Goal: Information Seeking & Learning: Learn about a topic

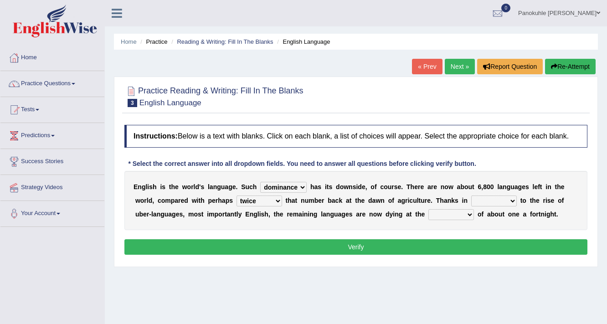
select select "dominance"
select select "twice"
click at [277, 202] on select "rise twice firstly never" at bounding box center [259, 200] width 46 height 11
click at [299, 279] on div "Home Practice Reading & Writing: Fill In The Blanks English Language « Prev Nex…" at bounding box center [356, 228] width 502 height 456
click at [513, 201] on select "rare start part bother" at bounding box center [494, 200] width 46 height 11
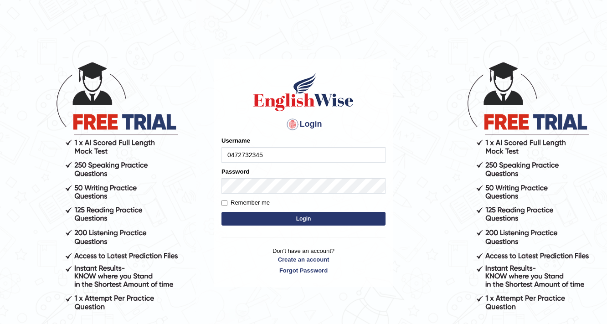
type input "0472732345"
click at [259, 172] on div "Password" at bounding box center [303, 180] width 164 height 26
click at [308, 222] on button "Login" at bounding box center [303, 219] width 164 height 14
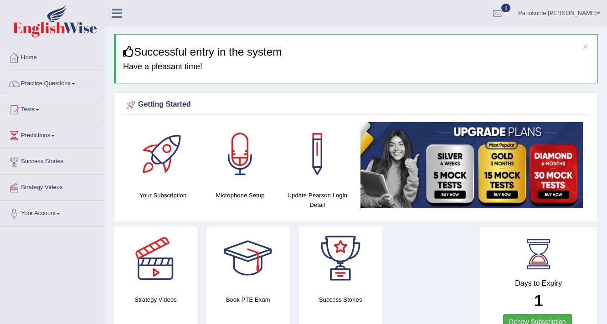
click at [52, 64] on link "Home" at bounding box center [52, 56] width 104 height 23
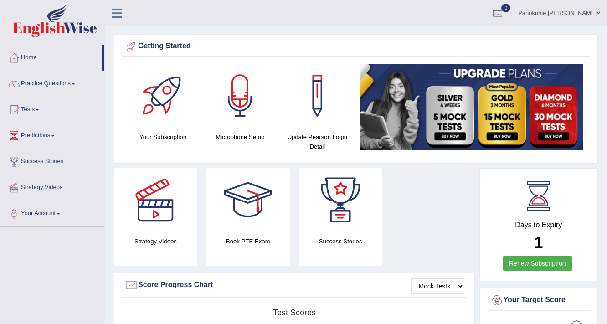
click at [72, 83] on link "Practice Questions" at bounding box center [52, 82] width 104 height 23
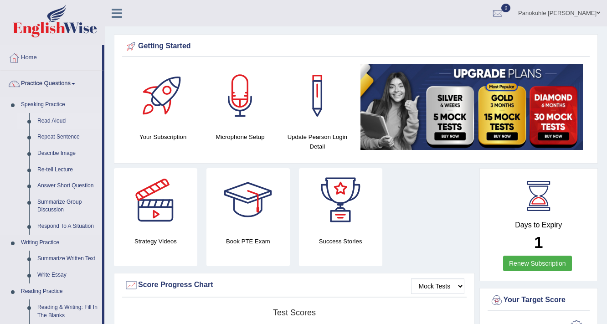
click at [62, 119] on link "Read Aloud" at bounding box center [67, 121] width 69 height 16
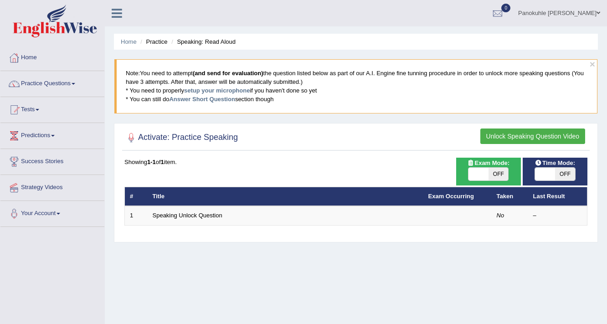
click at [512, 134] on button "Unlock Speaking Question Video" at bounding box center [532, 135] width 105 height 15
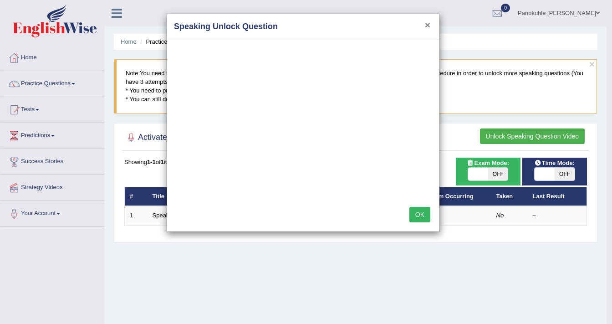
click at [428, 22] on button "×" at bounding box center [427, 25] width 5 height 10
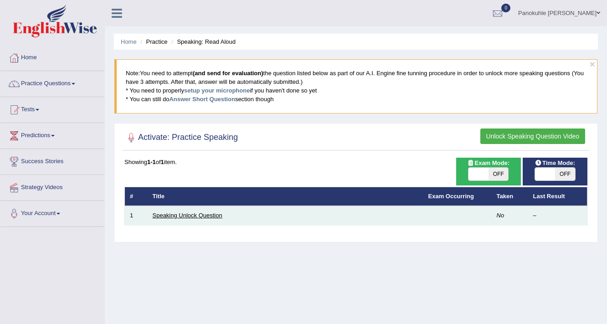
click at [195, 216] on link "Speaking Unlock Question" at bounding box center [188, 215] width 70 height 7
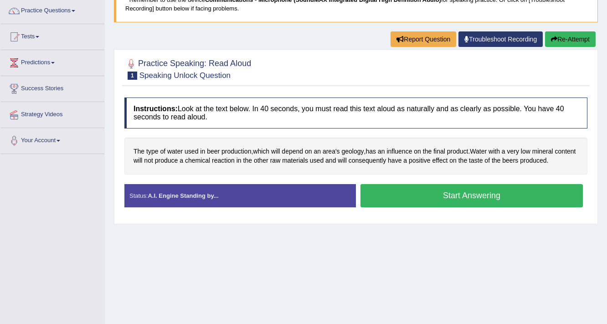
scroll to position [109, 0]
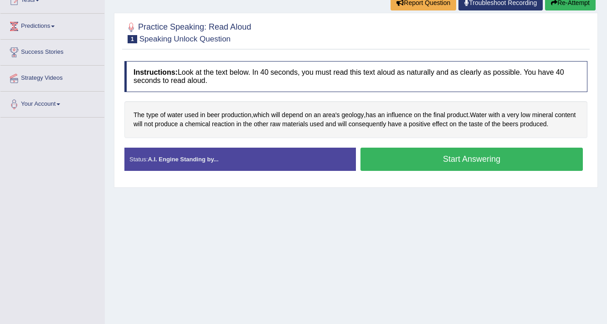
click at [486, 160] on button "Start Answering" at bounding box center [471, 159] width 222 height 23
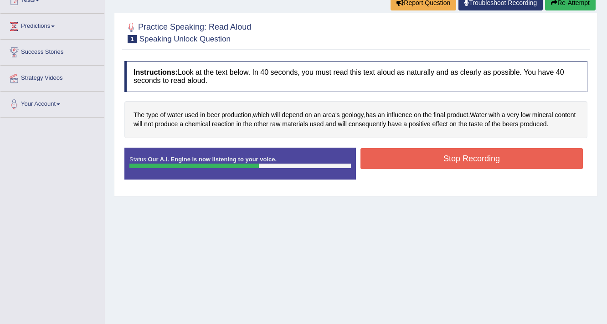
click at [457, 153] on button "Stop Recording" at bounding box center [471, 158] width 222 height 21
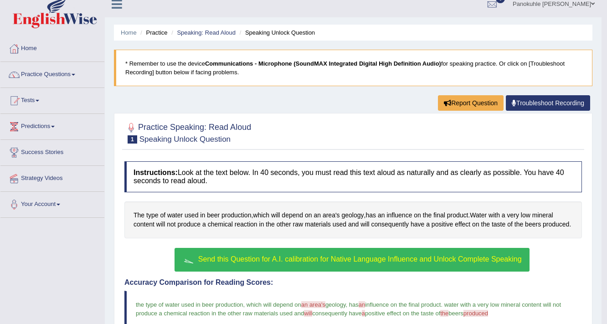
scroll to position [0, 0]
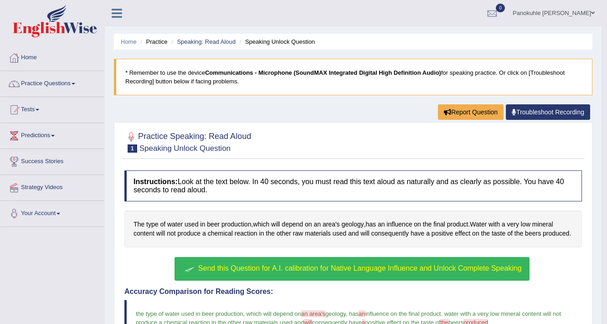
click at [75, 85] on link "Practice Questions" at bounding box center [52, 82] width 104 height 23
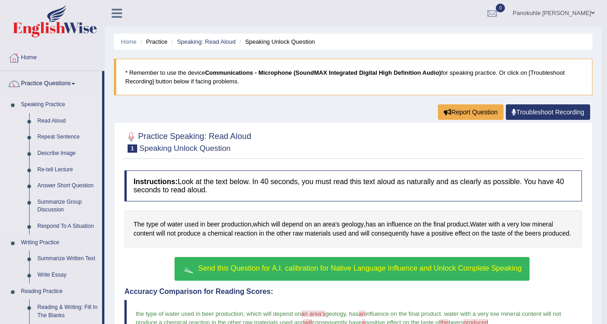
click at [58, 137] on link "Repeat Sentence" at bounding box center [67, 137] width 69 height 16
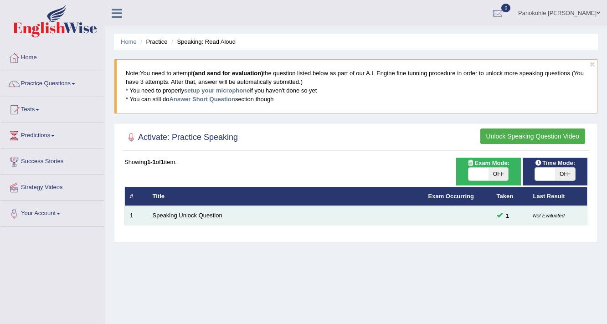
click at [189, 213] on link "Speaking Unlock Question" at bounding box center [188, 215] width 70 height 7
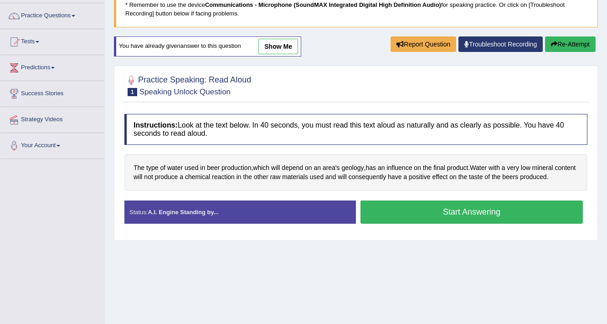
scroll to position [73, 0]
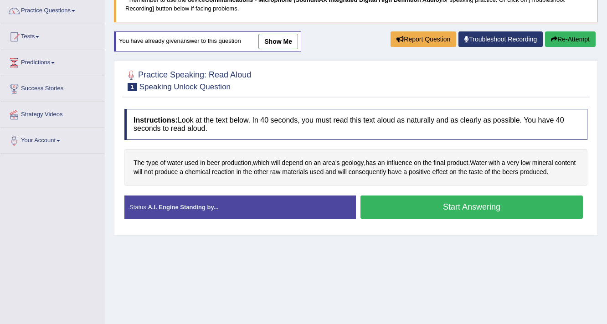
click at [474, 202] on button "Start Answering" at bounding box center [471, 206] width 222 height 23
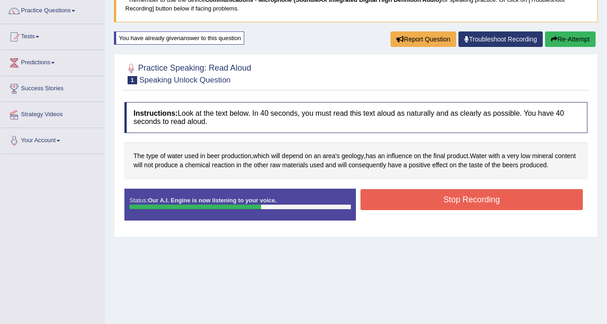
click at [467, 197] on button "Stop Recording" at bounding box center [471, 199] width 222 height 21
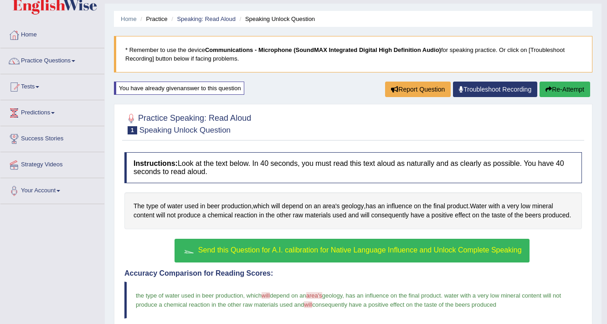
scroll to position [18, 0]
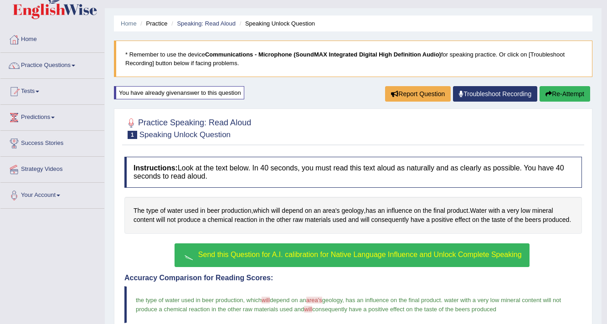
click at [227, 93] on div "You have already given answer to this question" at bounding box center [179, 92] width 130 height 13
click at [560, 92] on button "Re-Attempt" at bounding box center [564, 93] width 51 height 15
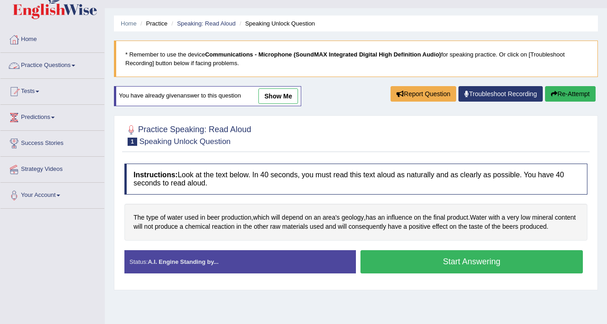
click at [77, 66] on link "Practice Questions" at bounding box center [52, 64] width 104 height 23
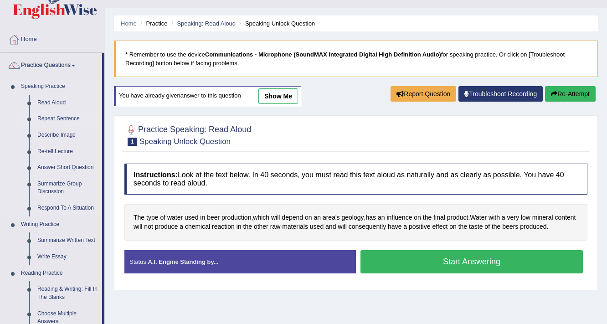
click at [60, 118] on link "Repeat Sentence" at bounding box center [67, 119] width 69 height 16
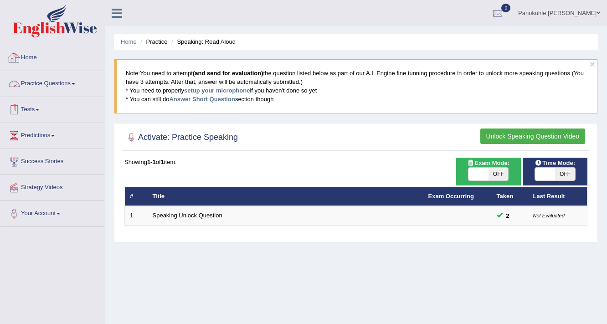
click at [77, 84] on link "Practice Questions" at bounding box center [52, 82] width 104 height 23
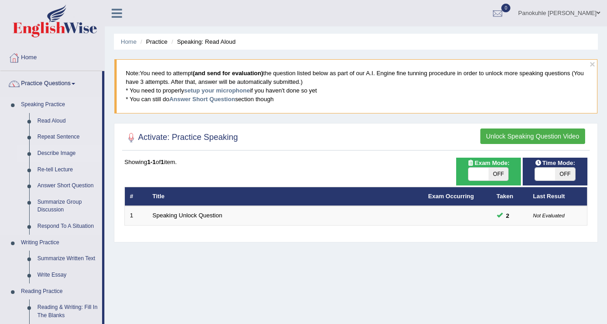
click at [70, 153] on link "Describe Image" at bounding box center [67, 153] width 69 height 16
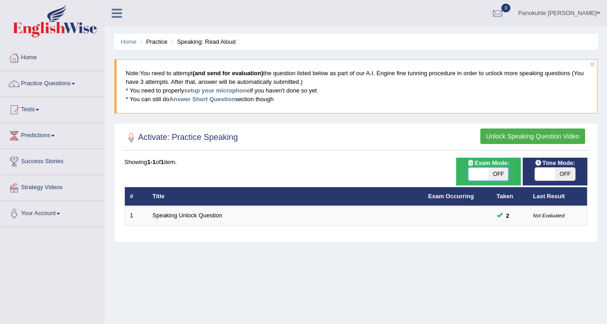
click at [485, 172] on span at bounding box center [478, 174] width 20 height 13
checkbox input "true"
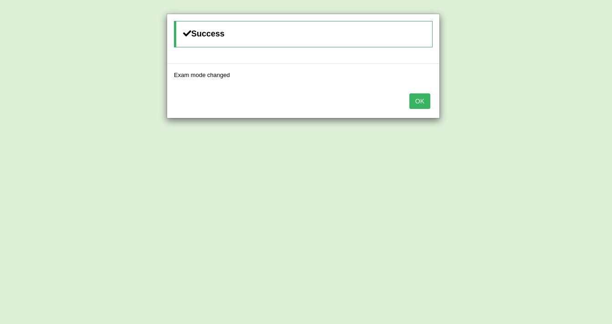
click at [421, 101] on button "OK" at bounding box center [420, 100] width 21 height 15
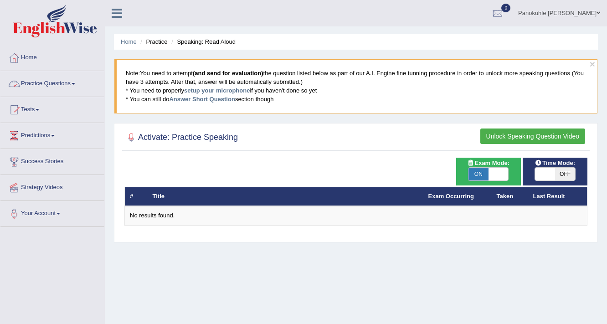
click at [75, 84] on span at bounding box center [74, 84] width 4 height 2
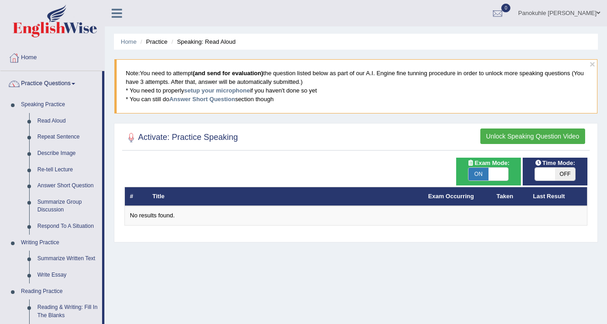
click at [496, 177] on span at bounding box center [498, 174] width 20 height 13
checkbox input "false"
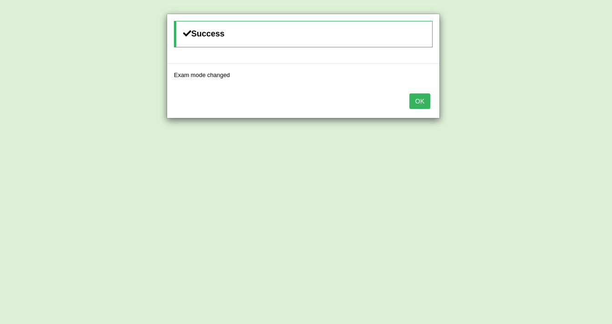
click at [412, 95] on button "OK" at bounding box center [420, 100] width 21 height 15
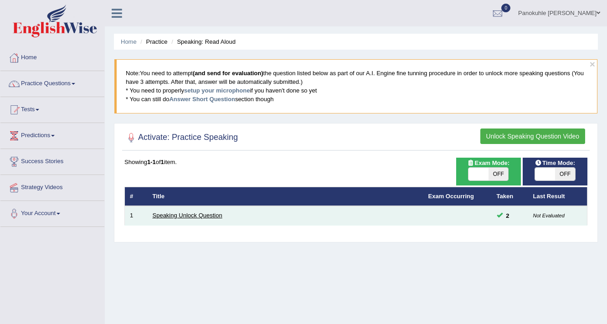
click at [174, 212] on link "Speaking Unlock Question" at bounding box center [188, 215] width 70 height 7
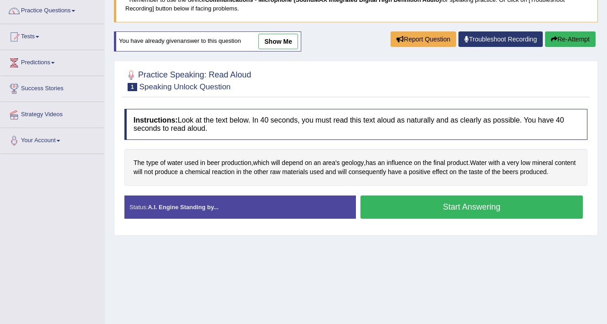
scroll to position [73, 0]
click at [446, 204] on button "Start Answering" at bounding box center [471, 206] width 222 height 23
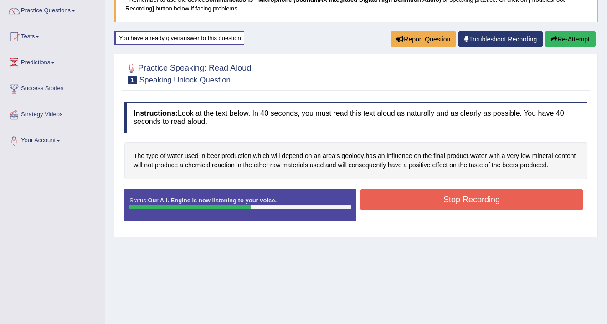
click at [463, 198] on button "Stop Recording" at bounding box center [471, 199] width 222 height 21
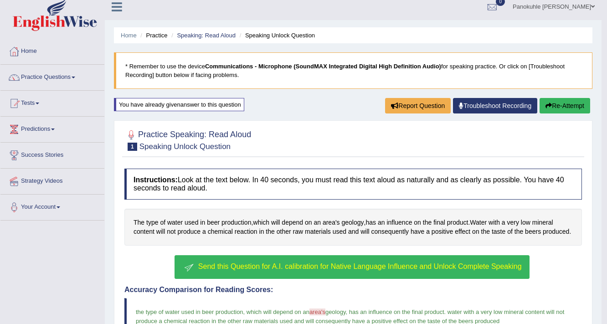
scroll to position [0, 0]
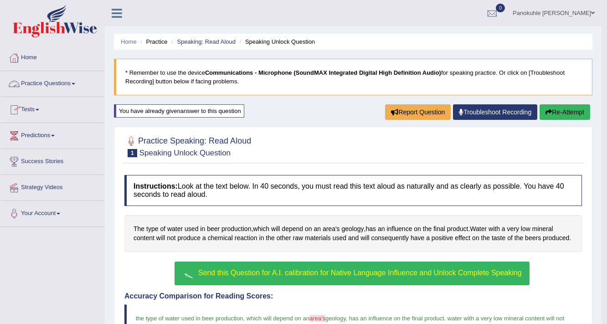
click at [77, 85] on link "Practice Questions" at bounding box center [52, 82] width 104 height 23
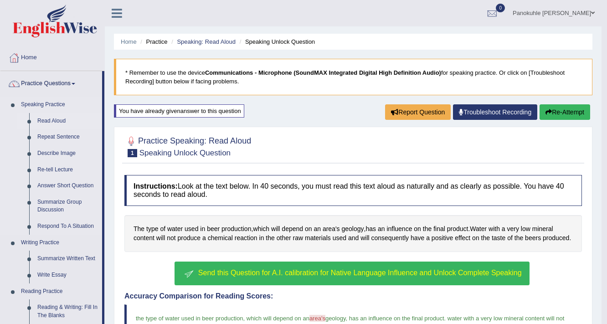
click at [62, 122] on link "Read Aloud" at bounding box center [67, 121] width 69 height 16
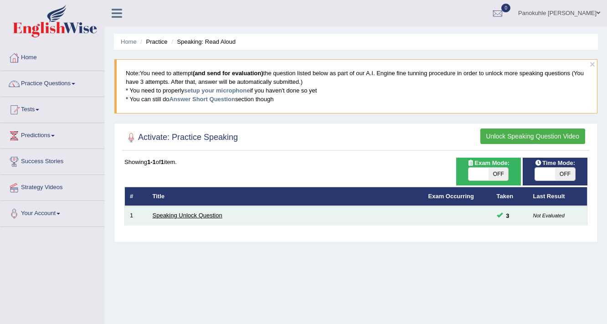
click at [199, 214] on link "Speaking Unlock Question" at bounding box center [188, 215] width 70 height 7
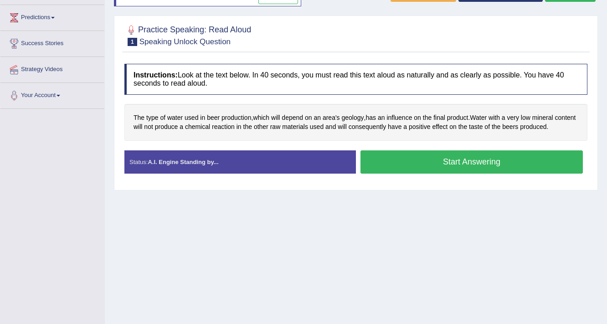
scroll to position [82, 0]
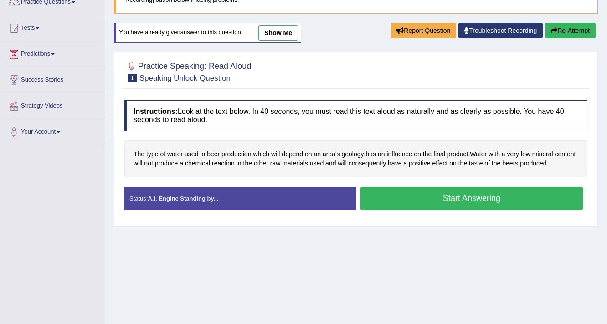
click at [445, 195] on button "Start Answering" at bounding box center [471, 198] width 222 height 23
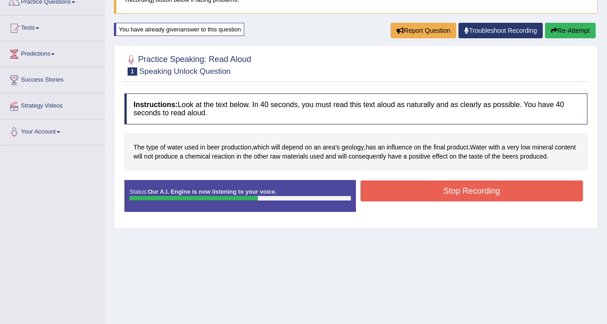
click at [449, 188] on button "Stop Recording" at bounding box center [471, 190] width 222 height 21
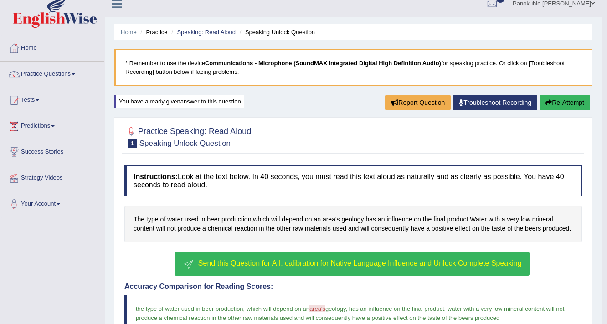
scroll to position [0, 0]
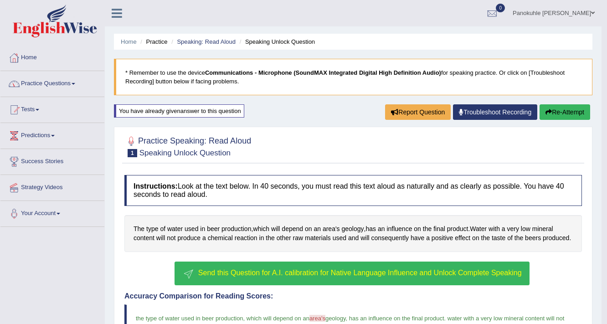
click at [75, 84] on span at bounding box center [74, 84] width 4 height 2
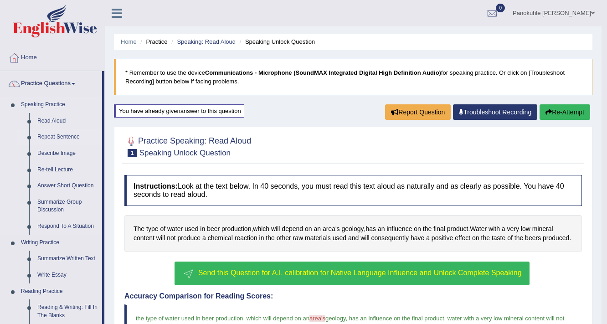
click at [62, 137] on link "Repeat Sentence" at bounding box center [67, 137] width 69 height 16
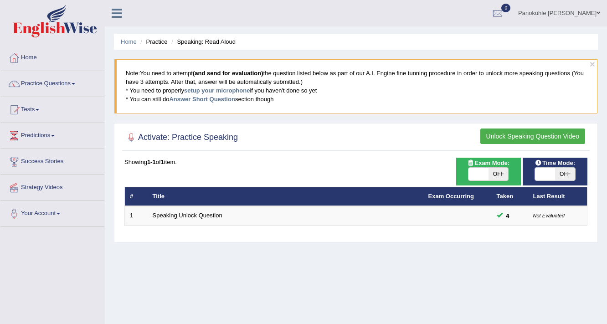
click at [36, 108] on link "Tests" at bounding box center [52, 108] width 104 height 23
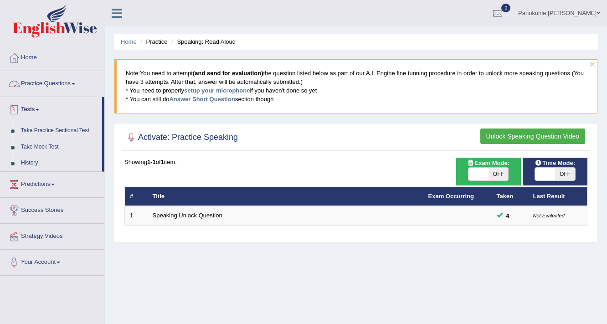
click at [77, 86] on link "Practice Questions" at bounding box center [52, 82] width 104 height 23
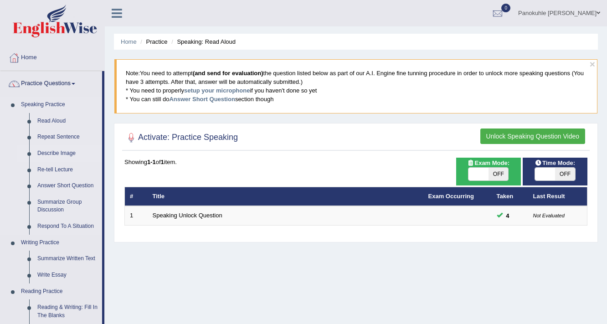
click at [67, 151] on link "Describe Image" at bounding box center [67, 153] width 69 height 16
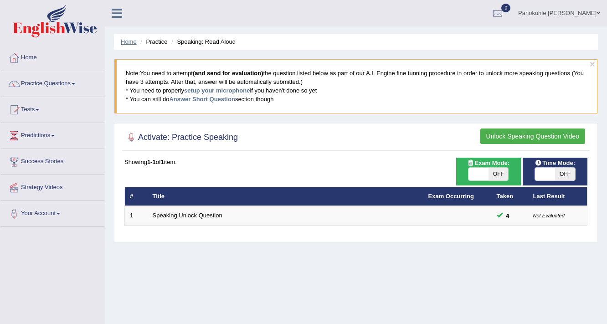
click at [128, 43] on link "Home" at bounding box center [129, 41] width 16 height 7
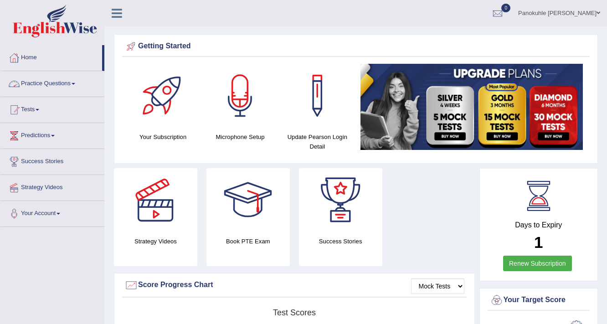
click at [75, 84] on link "Practice Questions" at bounding box center [52, 82] width 104 height 23
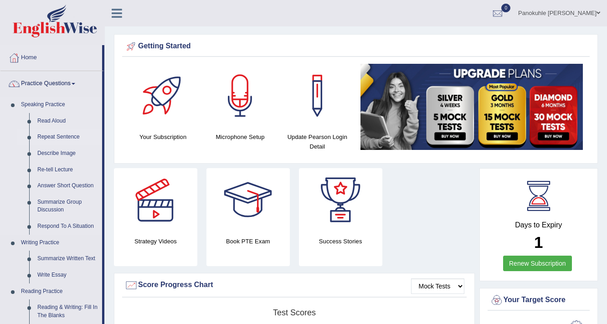
click at [63, 137] on link "Repeat Sentence" at bounding box center [67, 137] width 69 height 16
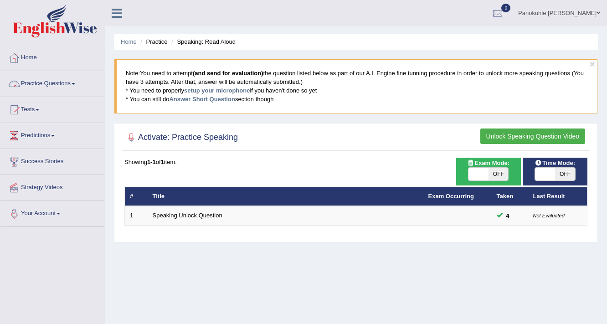
click at [79, 82] on link "Practice Questions" at bounding box center [52, 82] width 104 height 23
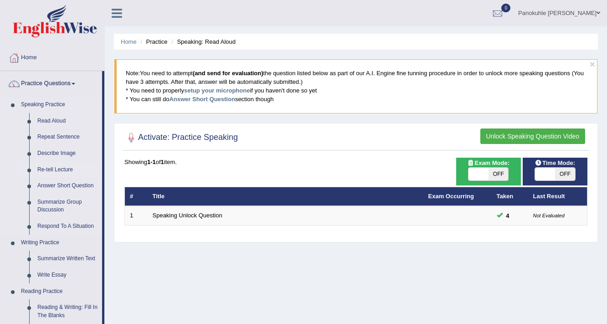
click at [58, 171] on link "Re-tell Lecture" at bounding box center [67, 170] width 69 height 16
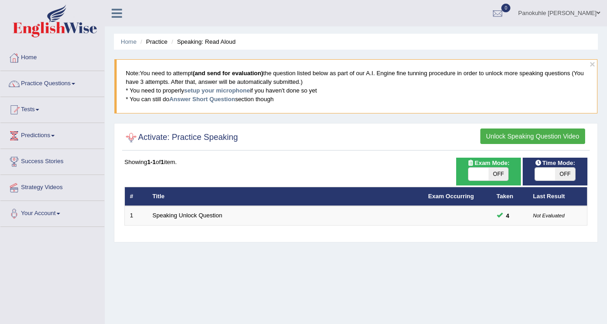
click at [129, 134] on div at bounding box center [131, 138] width 14 height 14
click at [566, 171] on span "OFF" at bounding box center [565, 174] width 20 height 13
checkbox input "true"
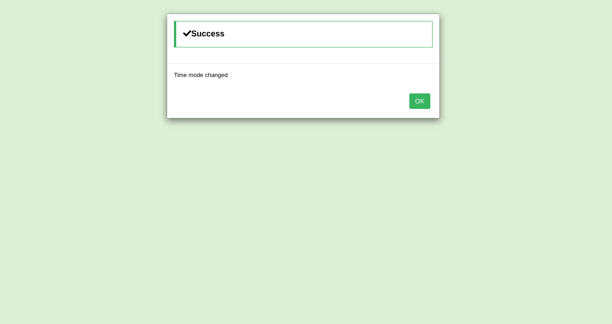
click at [426, 102] on button "OK" at bounding box center [420, 100] width 21 height 15
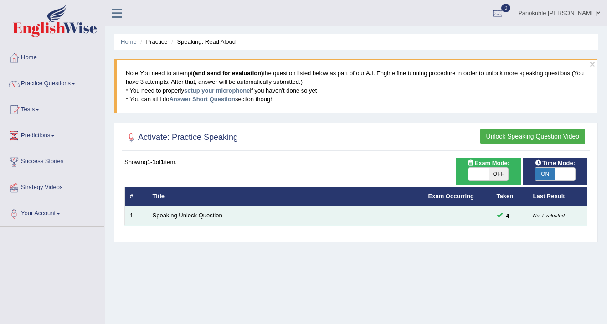
click at [175, 215] on link "Speaking Unlock Question" at bounding box center [188, 215] width 70 height 7
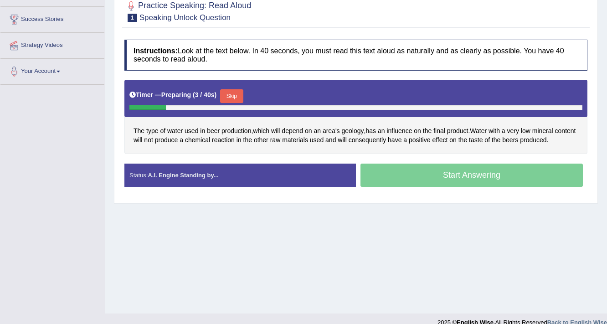
scroll to position [146, 0]
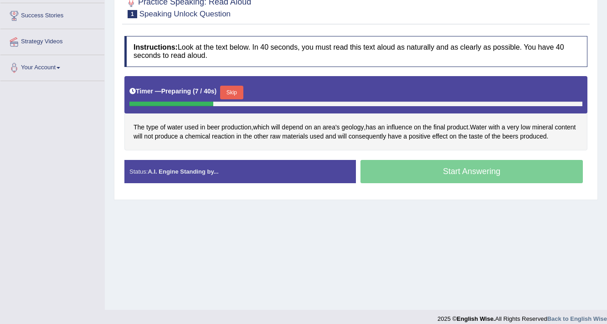
click at [228, 90] on button "Skip" at bounding box center [231, 93] width 23 height 14
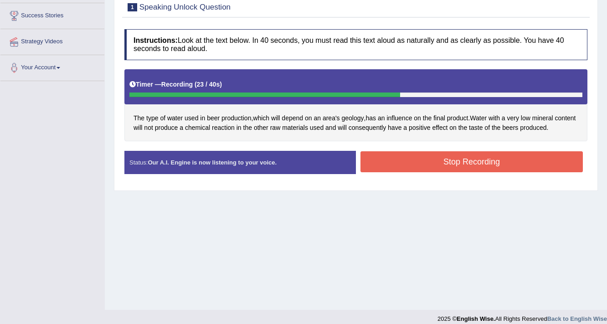
click at [475, 160] on button "Stop Recording" at bounding box center [471, 161] width 222 height 21
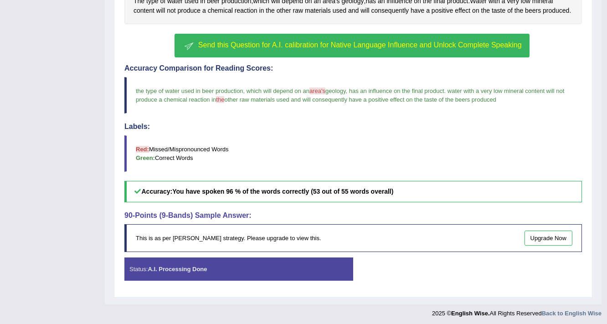
scroll to position [264, 0]
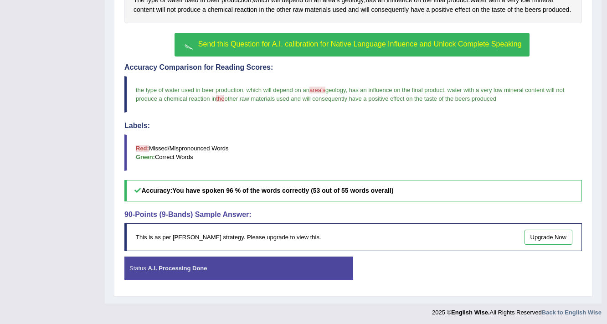
click at [181, 265] on strong "A.I. Processing Done" at bounding box center [177, 268] width 59 height 7
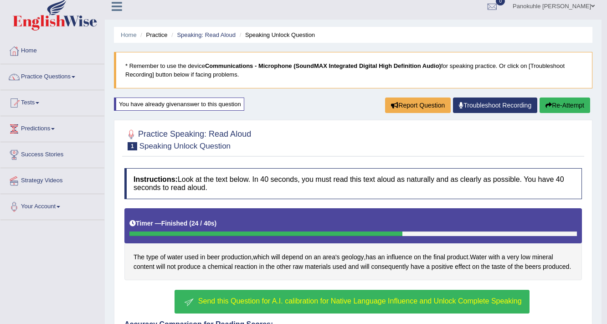
scroll to position [0, 0]
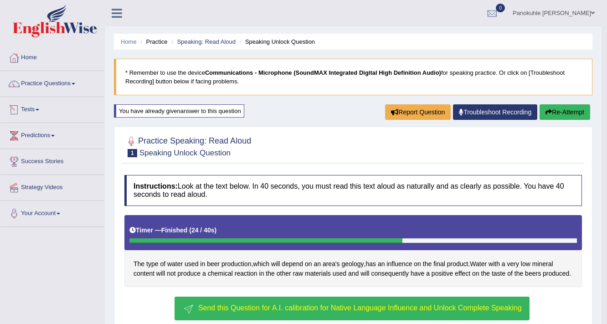
click at [131, 113] on div "You have already given answer to this question" at bounding box center [179, 110] width 130 height 13
click at [73, 82] on link "Practice Questions" at bounding box center [52, 82] width 104 height 23
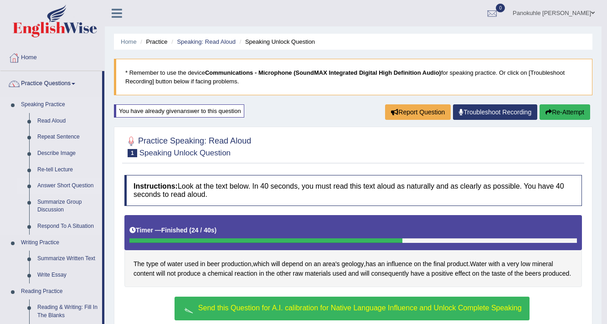
click at [66, 186] on link "Answer Short Question" at bounding box center [67, 186] width 69 height 16
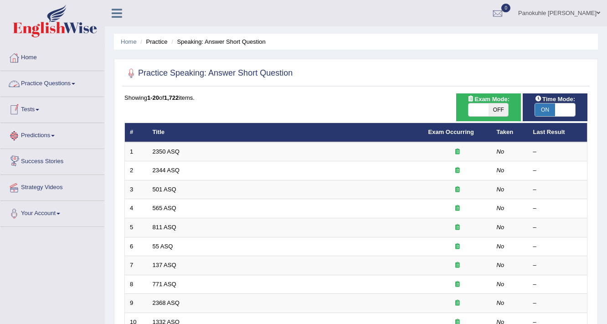
click at [75, 86] on link "Practice Questions" at bounding box center [52, 82] width 104 height 23
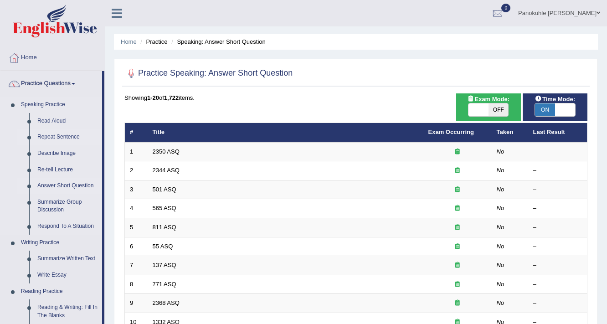
click at [58, 135] on link "Repeat Sentence" at bounding box center [67, 137] width 69 height 16
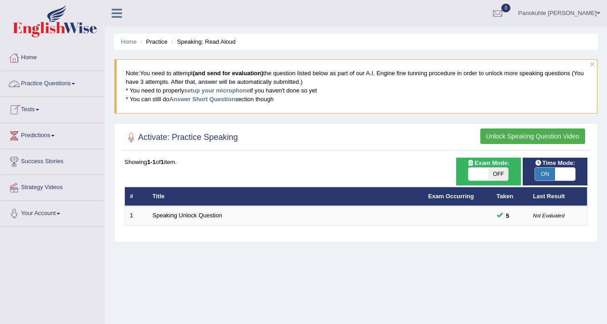
click at [78, 84] on link "Practice Questions" at bounding box center [52, 82] width 104 height 23
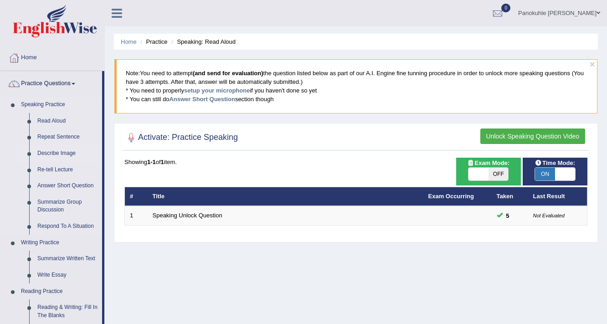
click at [68, 154] on link "Describe Image" at bounding box center [67, 153] width 69 height 16
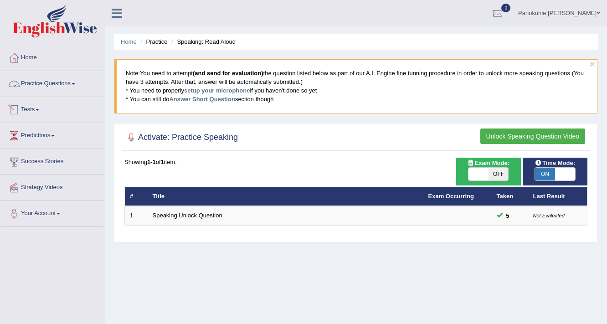
click at [75, 83] on span at bounding box center [74, 84] width 4 height 2
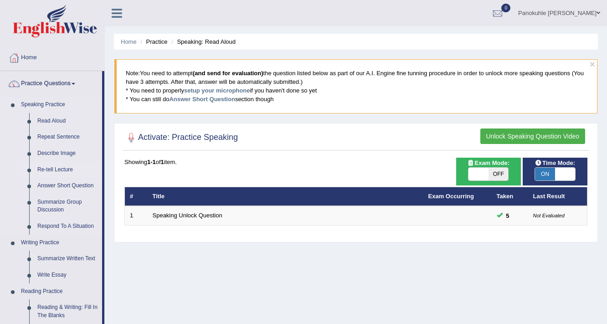
click at [67, 169] on link "Re-tell Lecture" at bounding box center [67, 170] width 69 height 16
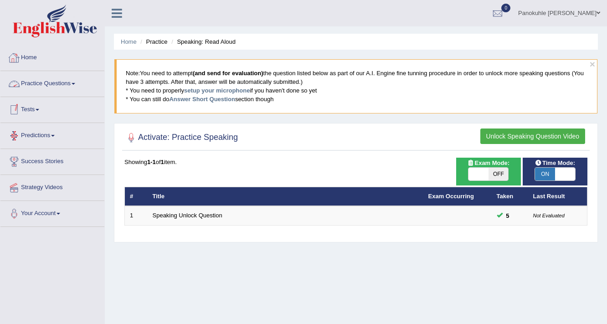
click at [73, 81] on link "Practice Questions" at bounding box center [52, 82] width 104 height 23
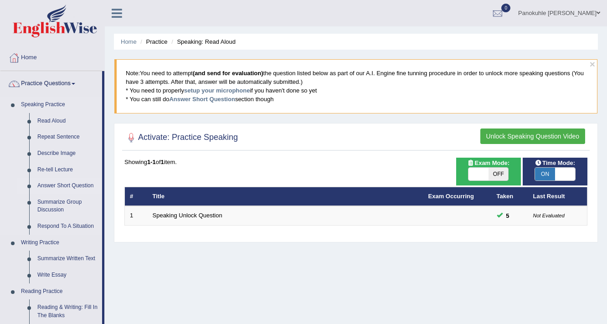
click at [69, 184] on link "Answer Short Question" at bounding box center [67, 186] width 69 height 16
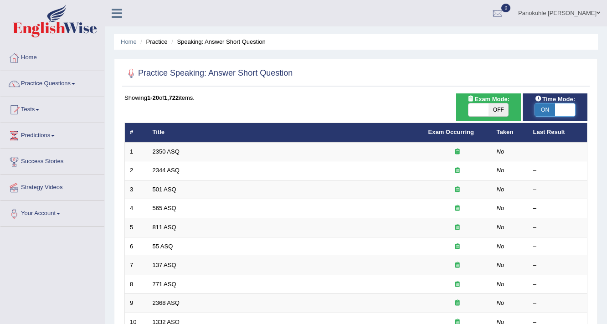
click at [563, 106] on span at bounding box center [565, 109] width 20 height 13
checkbox input "false"
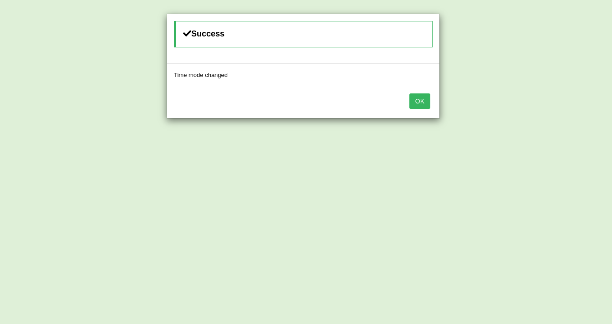
click at [424, 100] on button "OK" at bounding box center [420, 100] width 21 height 15
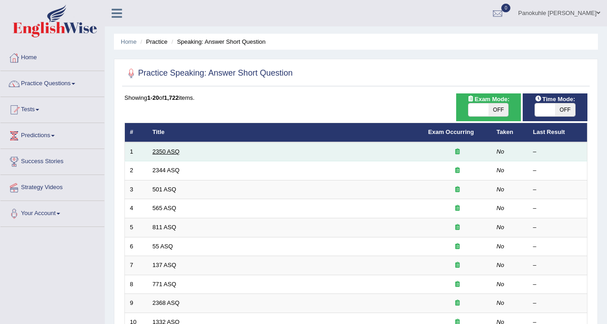
click at [164, 149] on link "2350 ASQ" at bounding box center [166, 151] width 27 height 7
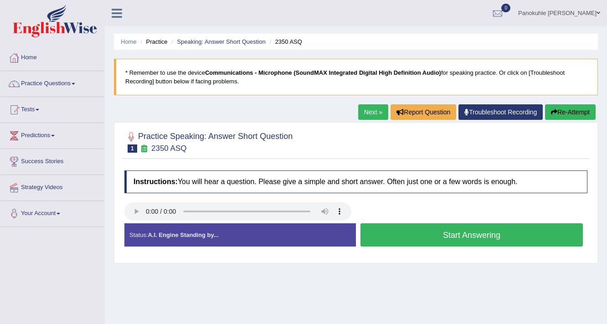
click at [452, 233] on button "Start Answering" at bounding box center [471, 234] width 222 height 23
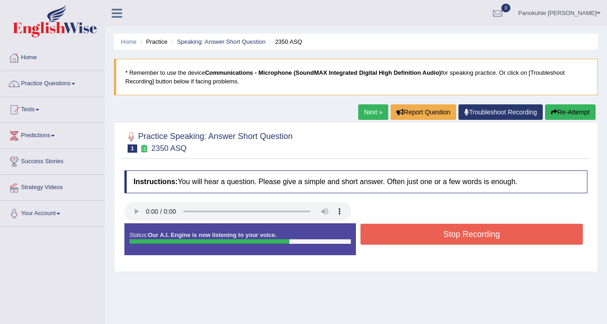
click at [457, 236] on button "Stop Recording" at bounding box center [471, 234] width 222 height 21
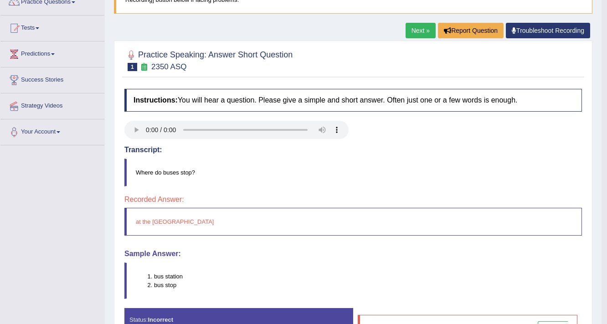
scroll to position [9, 0]
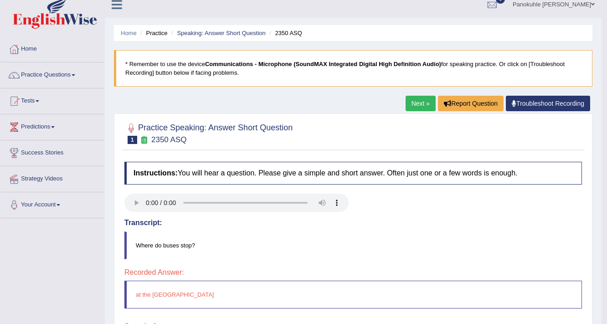
click at [421, 102] on link "Next »" at bounding box center [421, 103] width 30 height 15
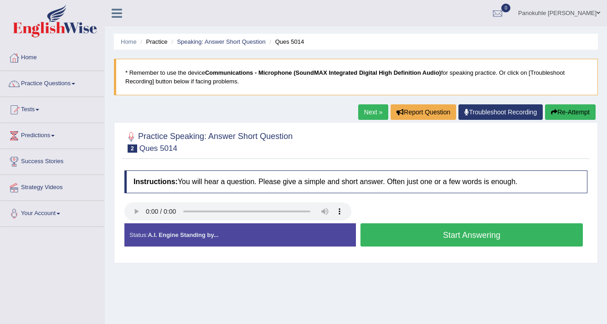
click at [471, 237] on button "Start Answering" at bounding box center [471, 234] width 222 height 23
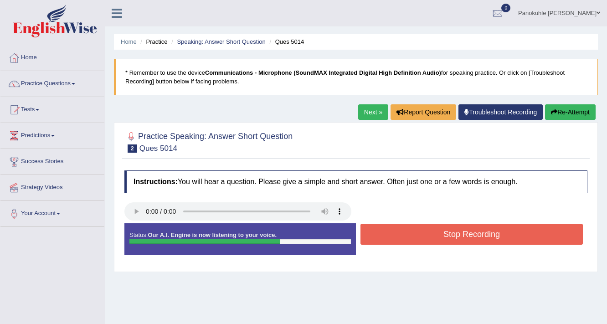
click at [456, 236] on button "Stop Recording" at bounding box center [471, 234] width 222 height 21
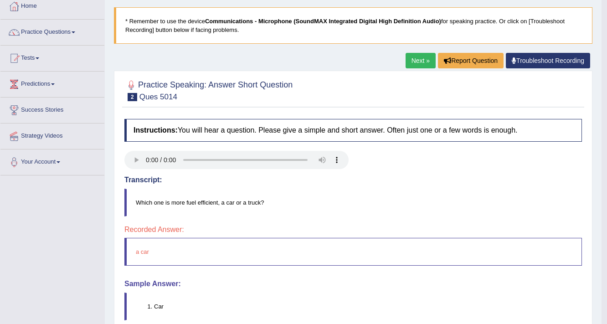
scroll to position [33, 0]
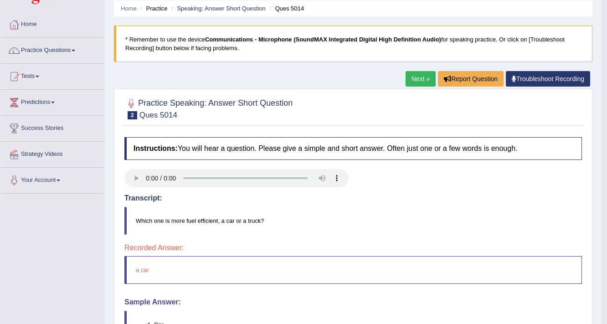
click at [416, 77] on link "Next »" at bounding box center [421, 78] width 30 height 15
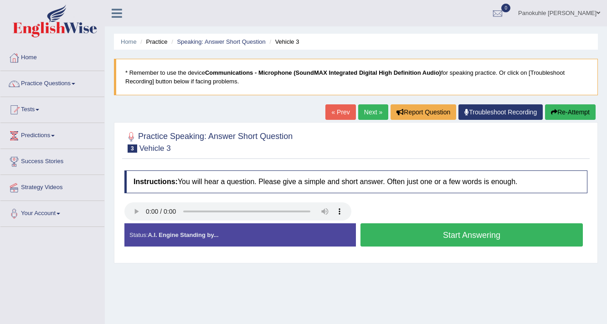
click at [422, 235] on button "Start Answering" at bounding box center [471, 234] width 222 height 23
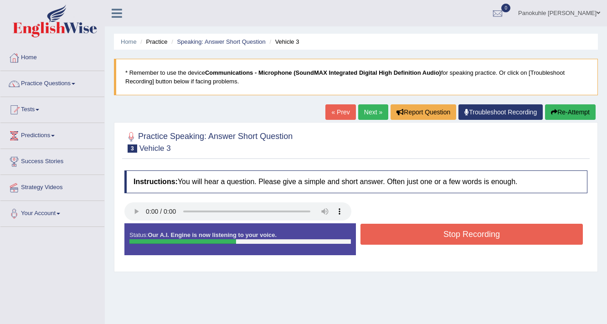
click at [454, 232] on button "Stop Recording" at bounding box center [471, 234] width 222 height 21
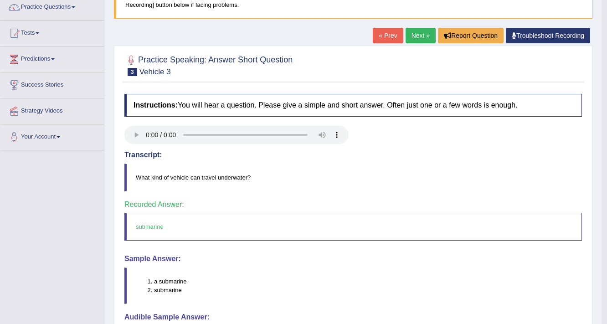
scroll to position [73, 0]
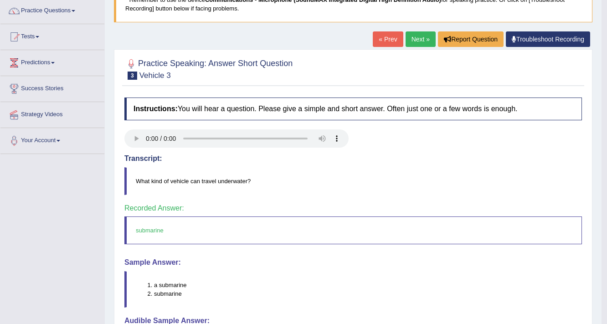
click at [416, 40] on link "Next »" at bounding box center [421, 38] width 30 height 15
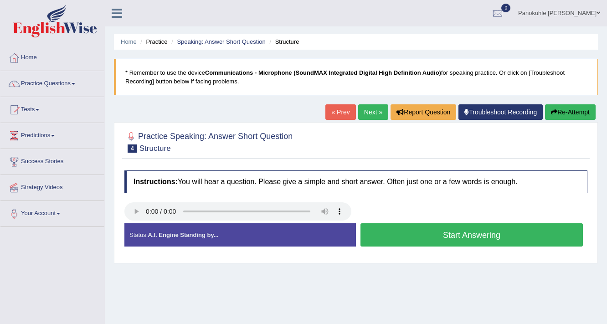
click at [369, 111] on link "Next »" at bounding box center [373, 111] width 30 height 15
click at [450, 230] on button "Start Answering" at bounding box center [471, 234] width 222 height 23
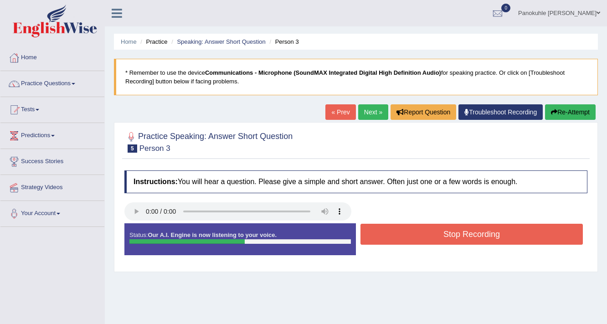
click at [451, 227] on button "Stop Recording" at bounding box center [471, 234] width 222 height 21
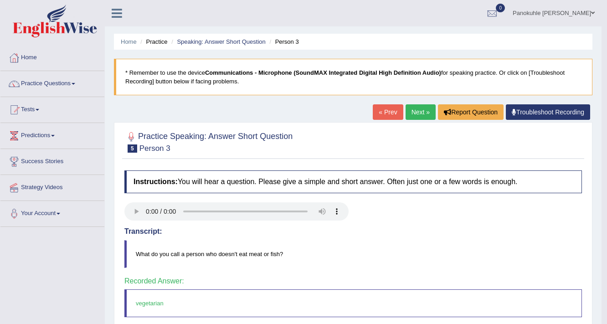
click at [415, 111] on link "Next »" at bounding box center [421, 111] width 30 height 15
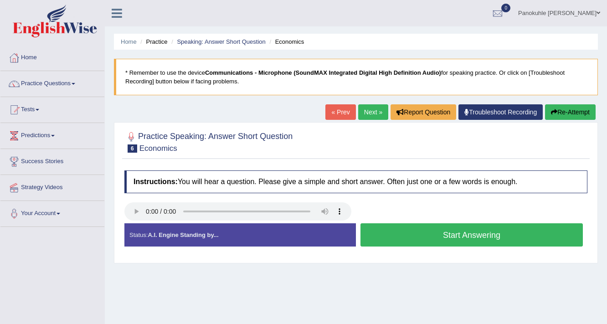
click at [366, 113] on link "Next »" at bounding box center [373, 111] width 30 height 15
click at [438, 234] on button "Start Answering" at bounding box center [471, 234] width 222 height 23
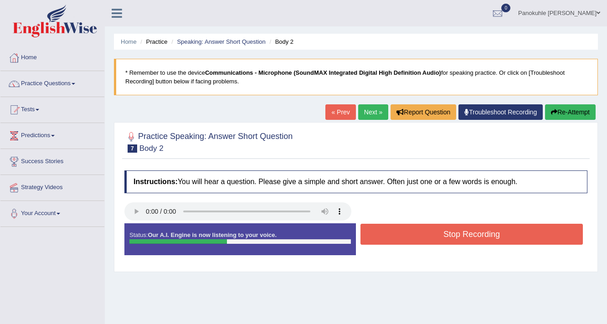
click at [450, 228] on button "Stop Recording" at bounding box center [471, 234] width 222 height 21
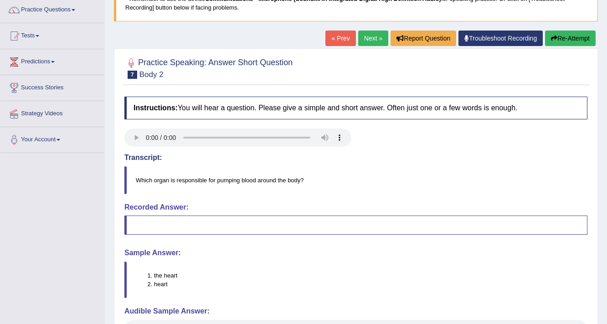
scroll to position [73, 0]
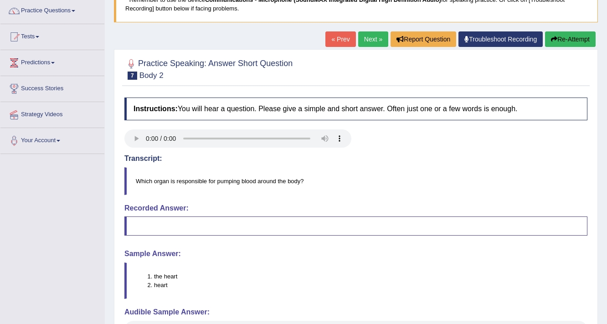
click at [567, 39] on button "Re-Attempt" at bounding box center [570, 38] width 51 height 15
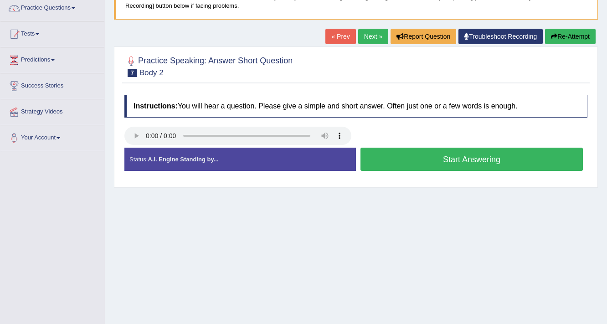
click at [450, 155] on button "Start Answering" at bounding box center [471, 159] width 222 height 23
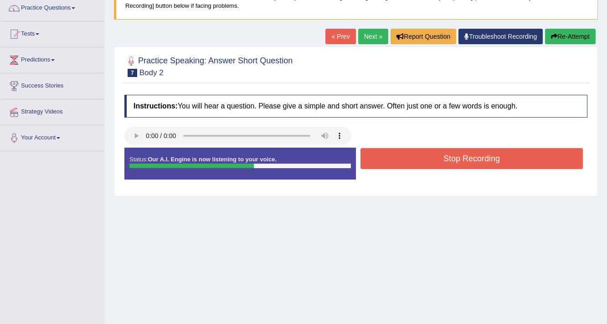
click at [458, 161] on button "Stop Recording" at bounding box center [471, 158] width 222 height 21
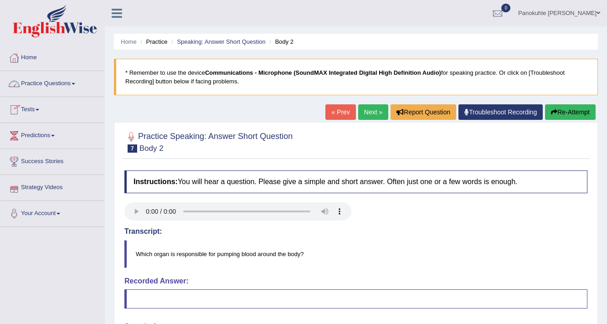
click at [76, 86] on link "Practice Questions" at bounding box center [52, 82] width 104 height 23
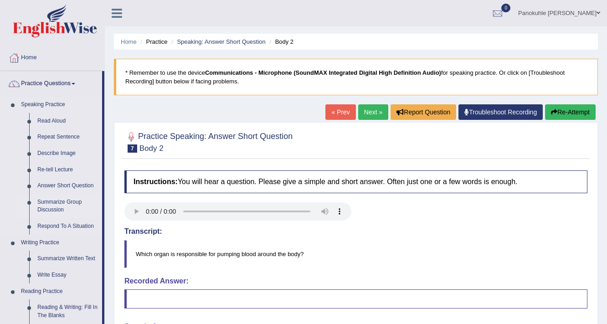
click at [72, 199] on link "Summarize Group Discussion" at bounding box center [67, 206] width 69 height 24
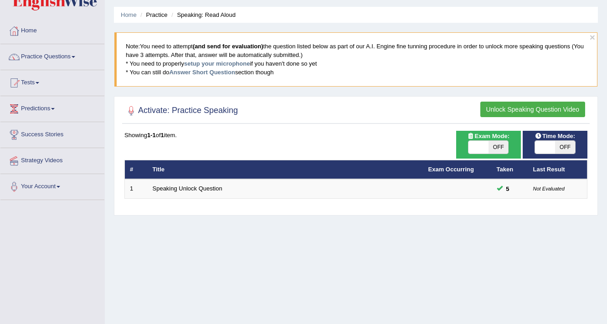
scroll to position [9, 0]
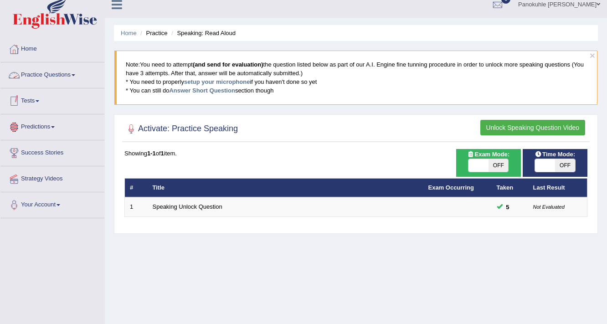
click at [75, 75] on span at bounding box center [74, 75] width 4 height 2
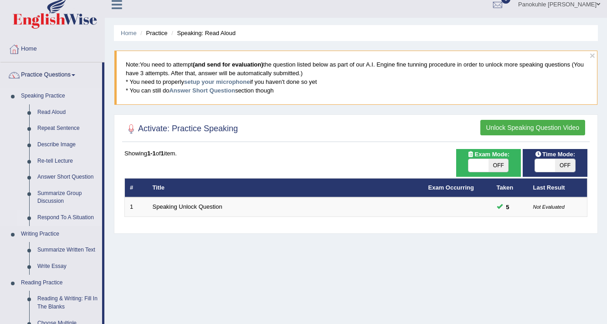
click at [77, 216] on link "Respond To A Situation" at bounding box center [67, 218] width 69 height 16
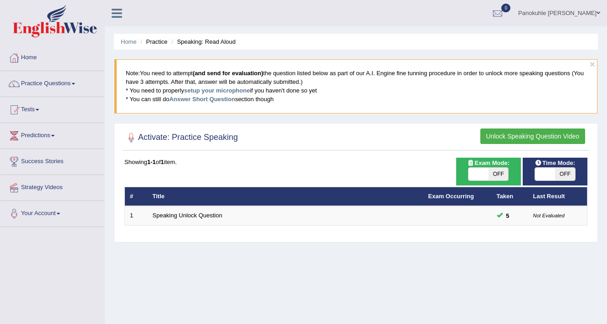
click at [78, 81] on link "Practice Questions" at bounding box center [52, 82] width 104 height 23
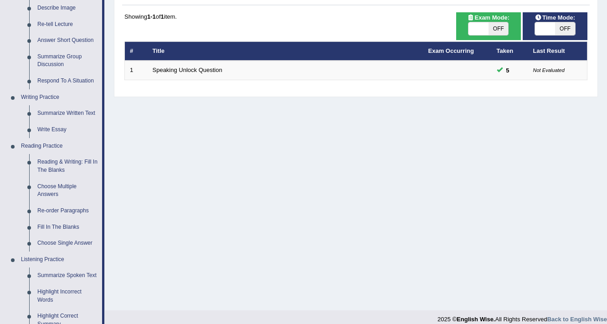
scroll to position [146, 0]
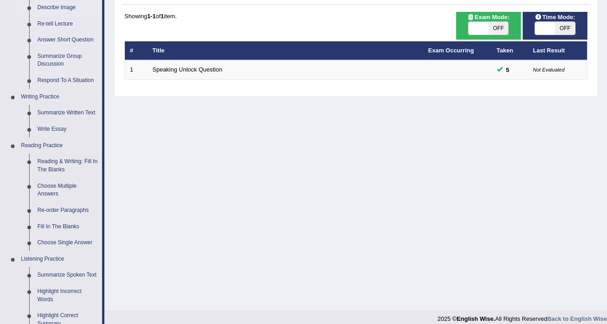
click at [72, 5] on link "Describe Image" at bounding box center [67, 8] width 69 height 16
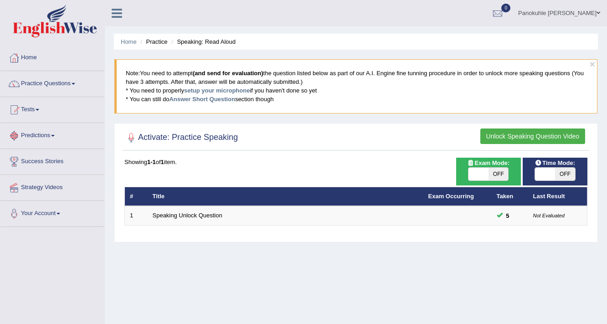
click at [55, 135] on span at bounding box center [53, 136] width 4 height 2
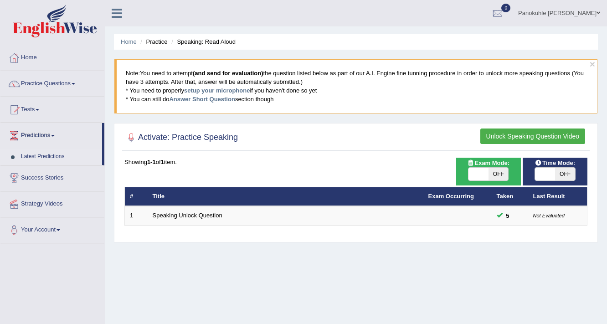
click at [53, 158] on link "Latest Predictions" at bounding box center [59, 157] width 85 height 16
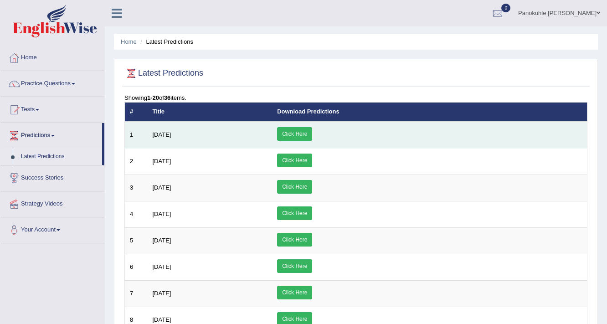
click at [312, 133] on link "Click Here" at bounding box center [294, 134] width 35 height 14
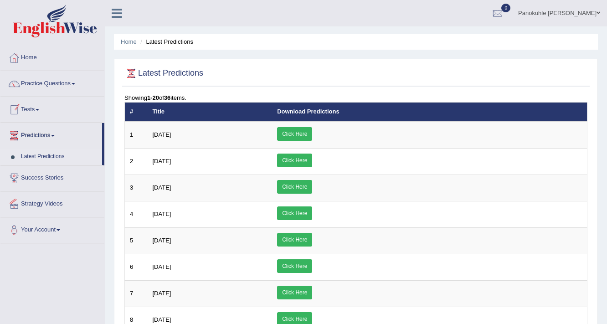
click at [39, 109] on span at bounding box center [38, 110] width 4 height 2
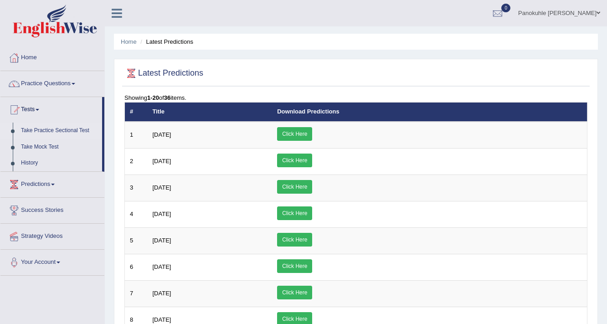
click at [57, 129] on link "Take Practice Sectional Test" at bounding box center [59, 131] width 85 height 16
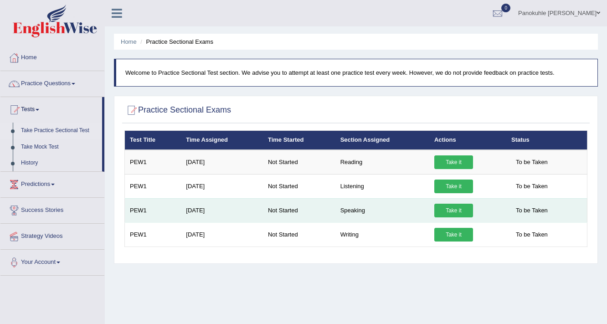
click at [448, 207] on link "Take it" at bounding box center [453, 211] width 39 height 14
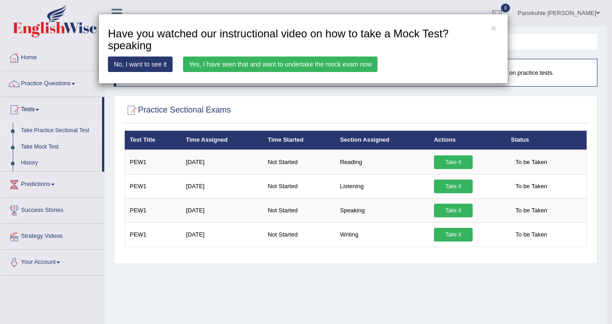
click at [145, 61] on link "No, I want to see it" at bounding box center [140, 64] width 65 height 15
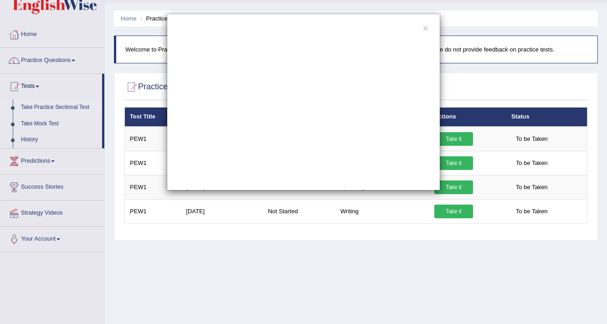
scroll to position [36, 0]
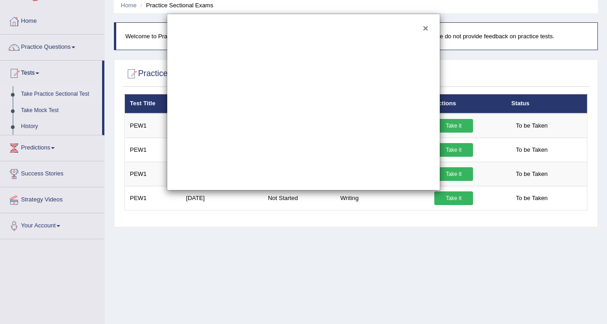
click at [426, 27] on button "×" at bounding box center [425, 28] width 5 height 10
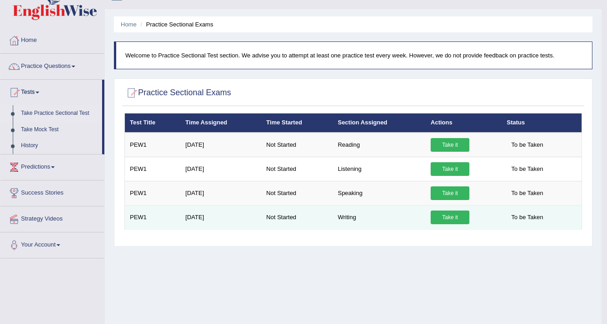
scroll to position [0, 0]
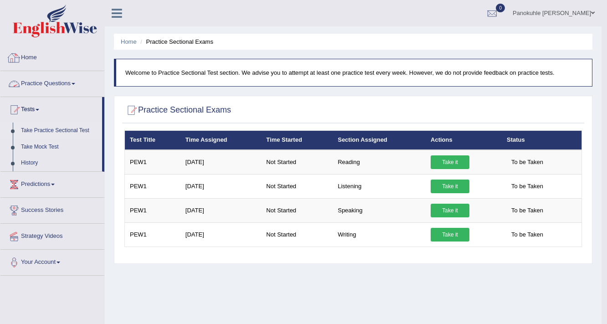
click at [75, 83] on span at bounding box center [74, 84] width 4 height 2
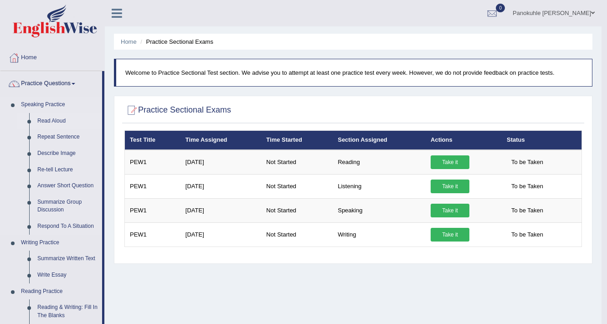
click at [62, 117] on link "Read Aloud" at bounding box center [67, 121] width 69 height 16
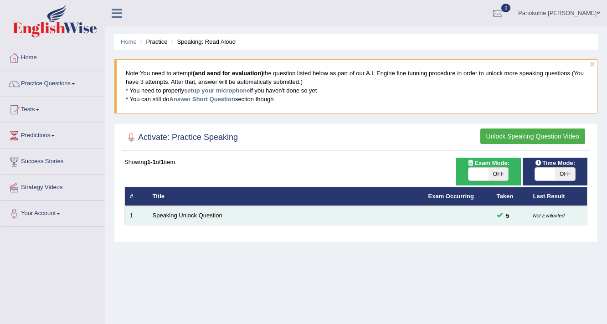
click at [184, 215] on link "Speaking Unlock Question" at bounding box center [188, 215] width 70 height 7
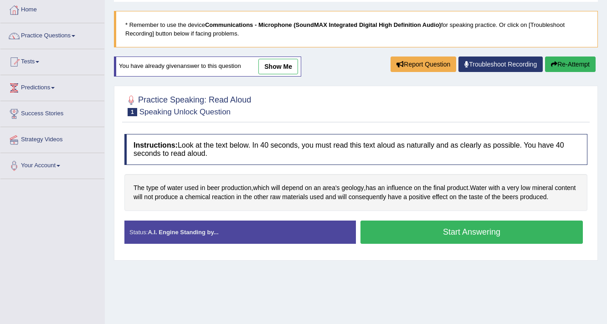
scroll to position [36, 0]
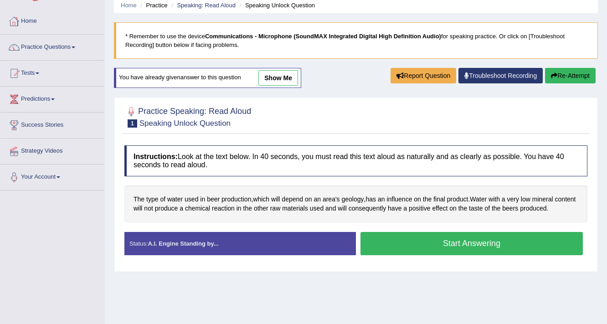
click at [282, 74] on link "show me" at bounding box center [278, 77] width 40 height 15
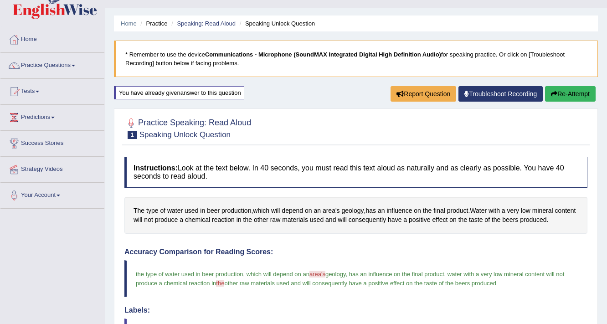
scroll to position [0, 0]
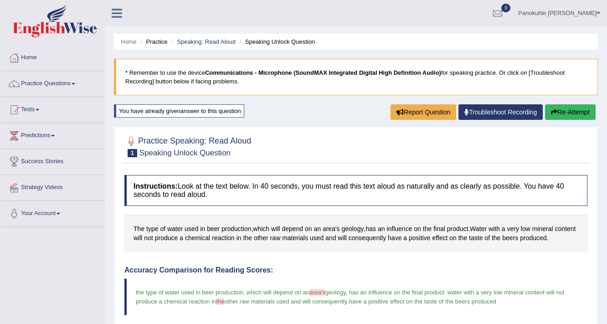
click at [598, 15] on span at bounding box center [598, 13] width 4 height 6
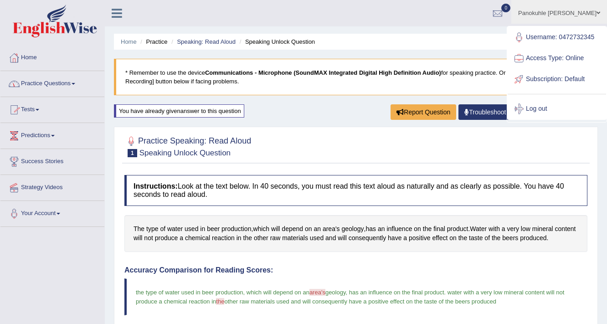
click at [38, 110] on span at bounding box center [38, 110] width 4 height 2
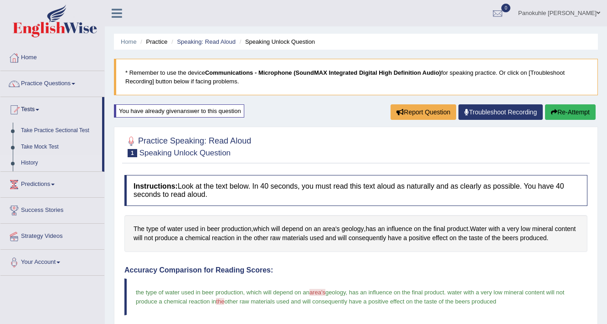
click at [31, 162] on link "History" at bounding box center [59, 163] width 85 height 16
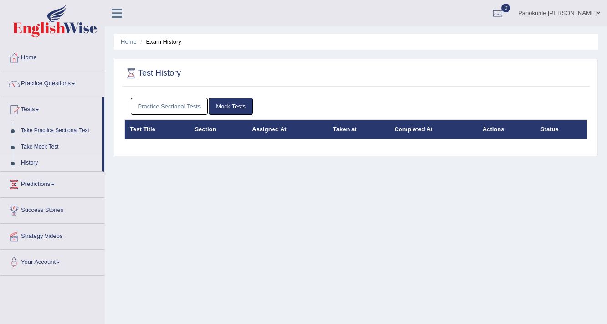
click at [159, 104] on link "Practice Sectional Tests" at bounding box center [169, 106] width 77 height 17
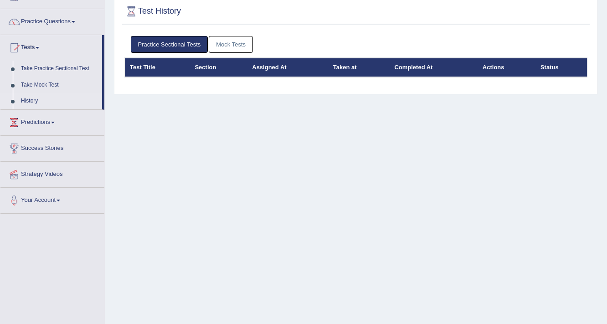
scroll to position [73, 0]
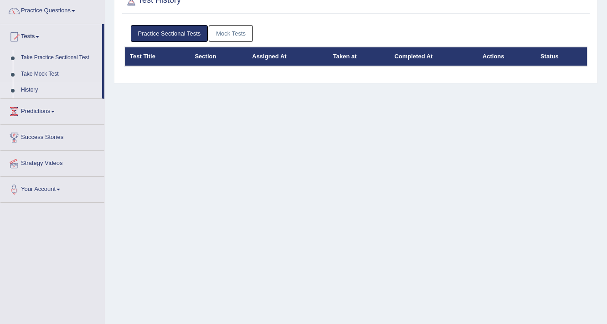
click at [75, 10] on span at bounding box center [74, 11] width 4 height 2
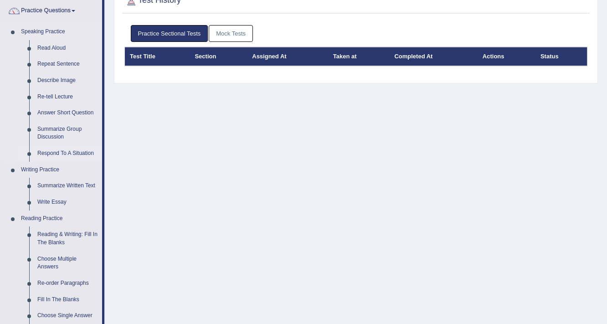
click at [58, 151] on link "Respond To A Situation" at bounding box center [67, 153] width 69 height 16
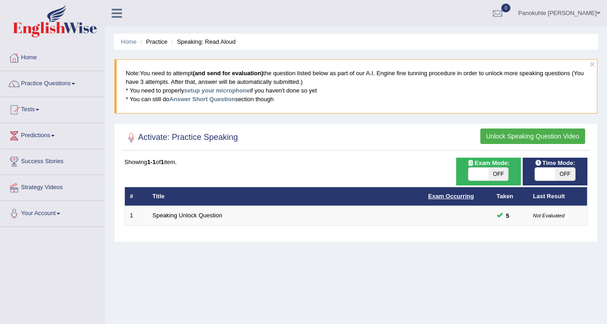
click at [443, 195] on link "Exam Occurring" at bounding box center [451, 196] width 46 height 7
click at [80, 84] on link "Practice Questions" at bounding box center [52, 82] width 104 height 23
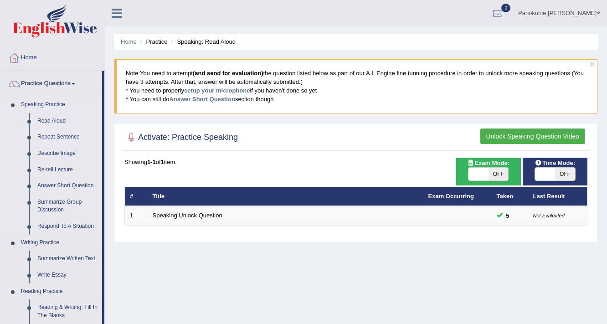
click at [66, 136] on link "Repeat Sentence" at bounding box center [67, 137] width 69 height 16
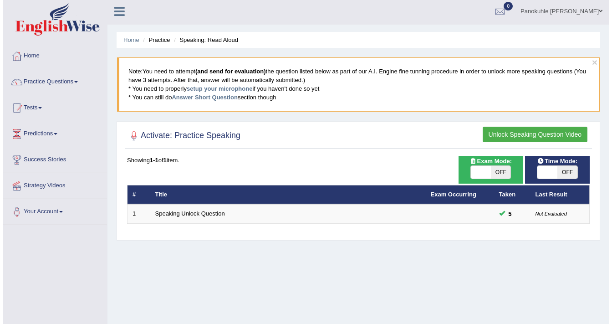
scroll to position [73, 0]
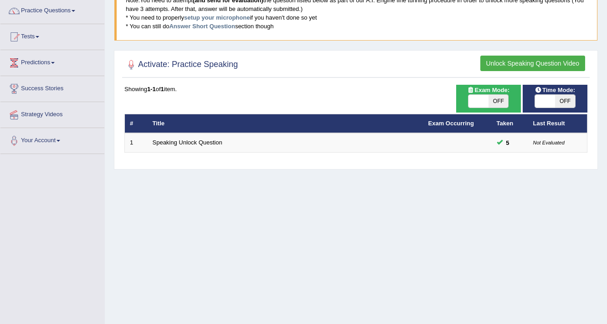
click at [506, 97] on span "OFF" at bounding box center [498, 101] width 20 height 13
checkbox input "true"
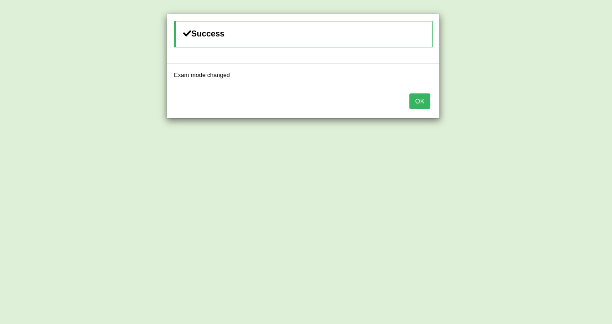
click at [409, 93] on div "OK" at bounding box center [303, 102] width 272 height 32
click at [416, 102] on button "OK" at bounding box center [420, 100] width 21 height 15
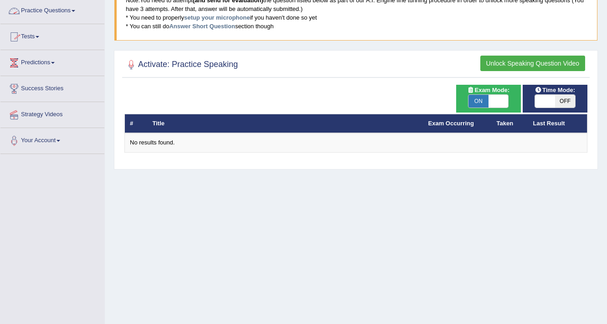
click at [72, 11] on link "Practice Questions" at bounding box center [52, 9] width 104 height 23
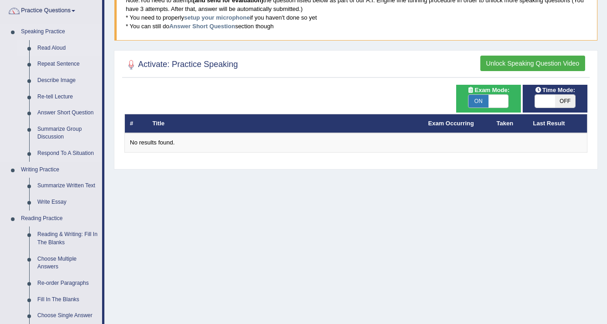
click at [53, 48] on link "Read Aloud" at bounding box center [67, 48] width 69 height 16
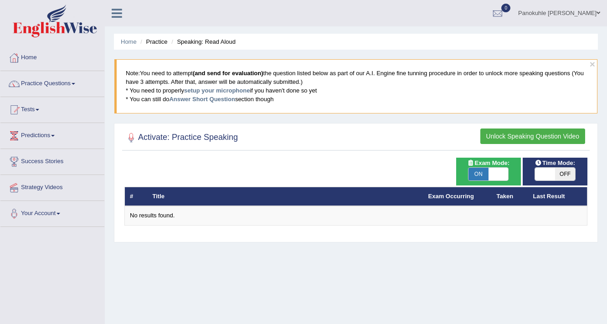
click at [566, 172] on span "OFF" at bounding box center [565, 174] width 20 height 13
checkbox input "true"
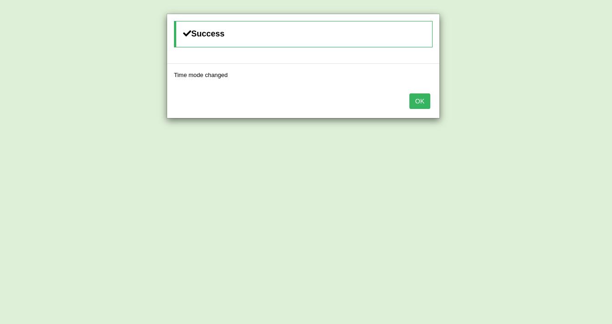
click at [420, 99] on button "OK" at bounding box center [420, 100] width 21 height 15
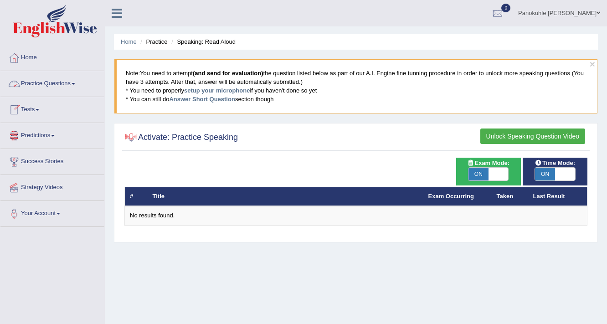
click at [72, 82] on link "Practice Questions" at bounding box center [52, 82] width 104 height 23
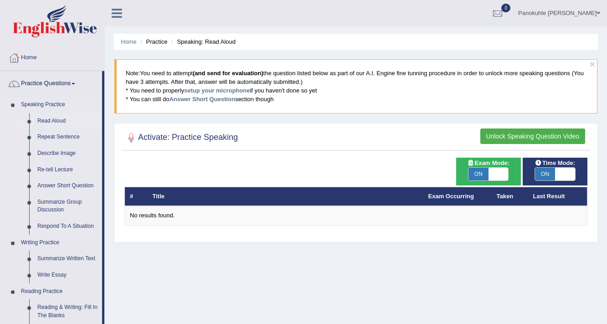
click at [65, 117] on link "Read Aloud" at bounding box center [67, 121] width 69 height 16
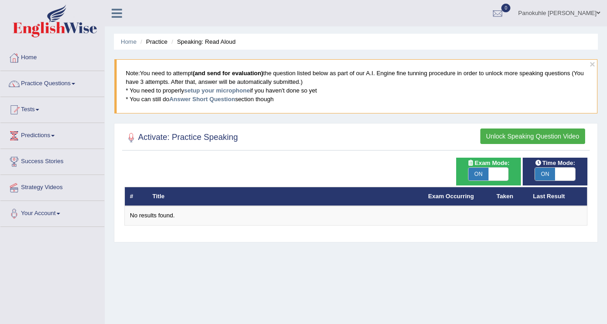
click at [485, 171] on span "ON" at bounding box center [478, 174] width 20 height 13
checkbox input "false"
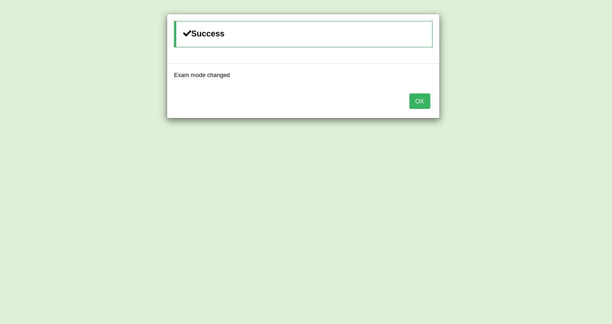
click at [419, 102] on button "OK" at bounding box center [420, 100] width 21 height 15
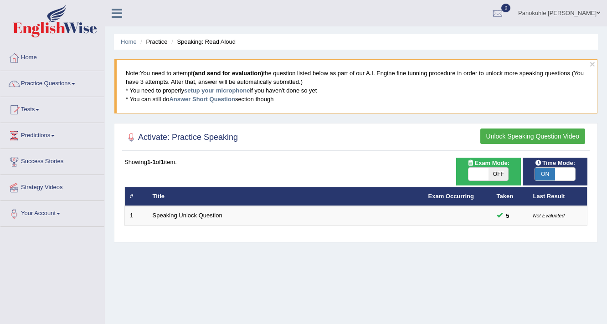
click at [556, 170] on span at bounding box center [565, 174] width 20 height 13
checkbox input "false"
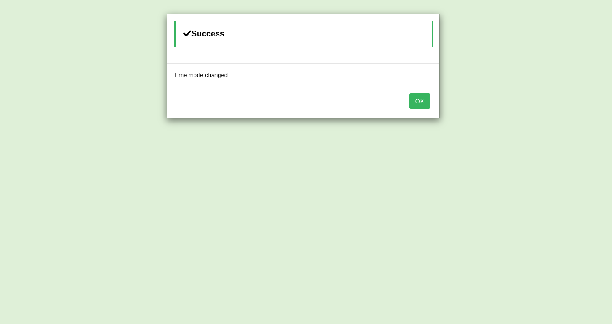
click at [424, 97] on button "OK" at bounding box center [420, 100] width 21 height 15
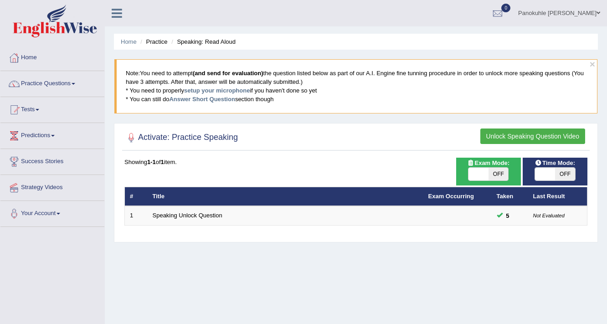
click at [511, 133] on button "Unlock Speaking Question Video" at bounding box center [532, 135] width 105 height 15
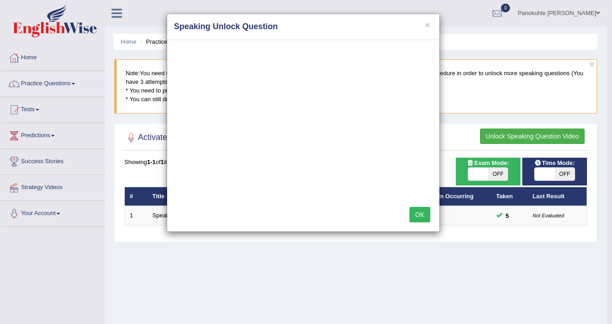
click at [421, 215] on button "OK" at bounding box center [420, 214] width 21 height 15
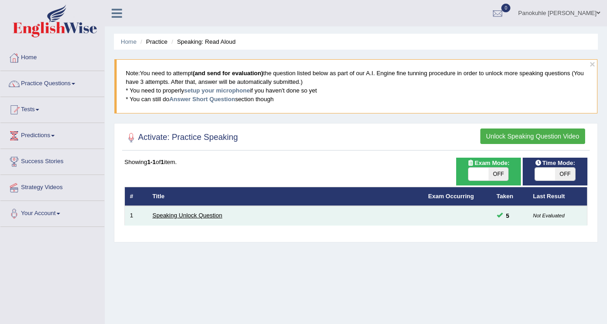
click at [178, 215] on link "Speaking Unlock Question" at bounding box center [188, 215] width 70 height 7
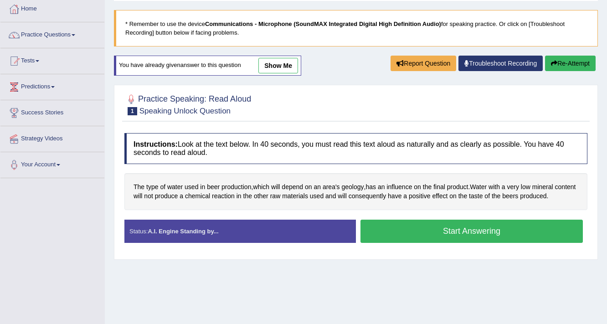
scroll to position [73, 0]
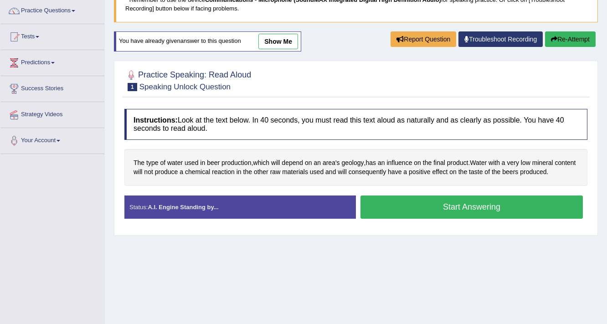
click at [463, 203] on button "Start Answering" at bounding box center [471, 206] width 222 height 23
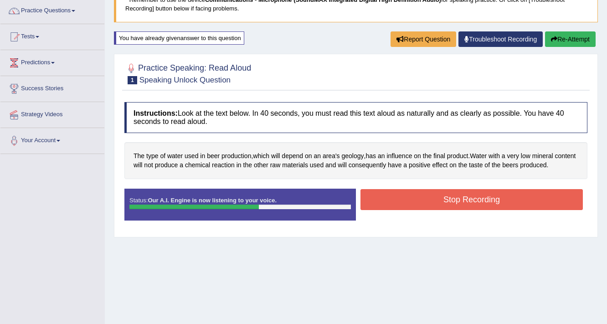
click at [463, 203] on button "Stop Recording" at bounding box center [471, 199] width 222 height 21
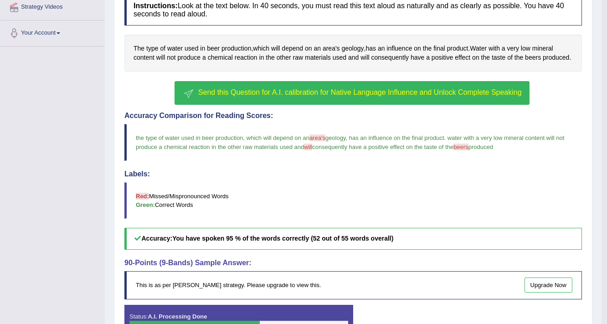
scroll to position [182, 0]
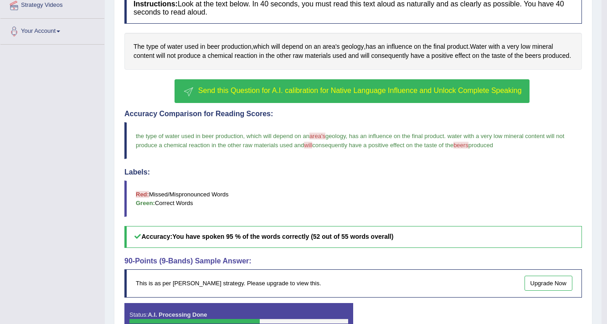
click at [300, 87] on span "Send this Question for A.I. calibration for Native Language Influence and Unloc…" at bounding box center [360, 91] width 324 height 8
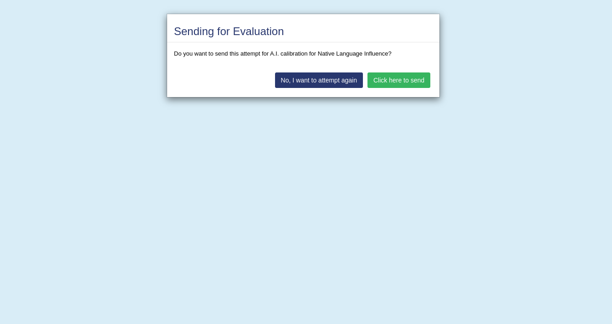
click at [397, 79] on button "Click here to send" at bounding box center [399, 79] width 63 height 15
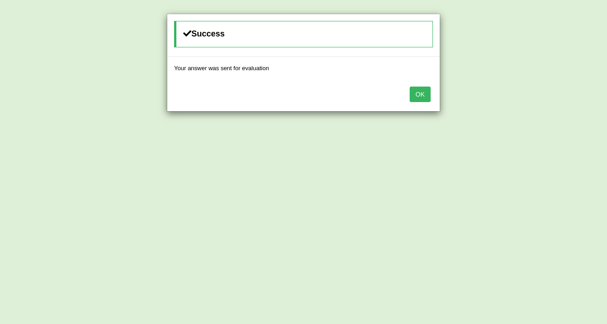
click at [419, 92] on button "OK" at bounding box center [420, 94] width 21 height 15
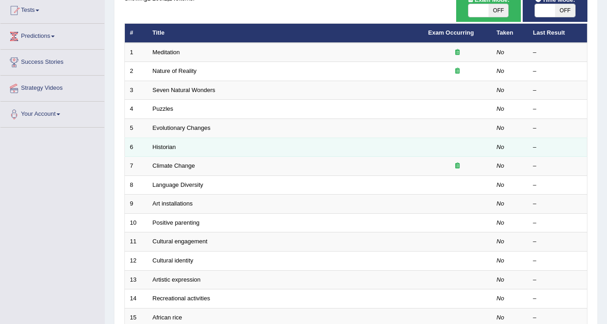
scroll to position [109, 0]
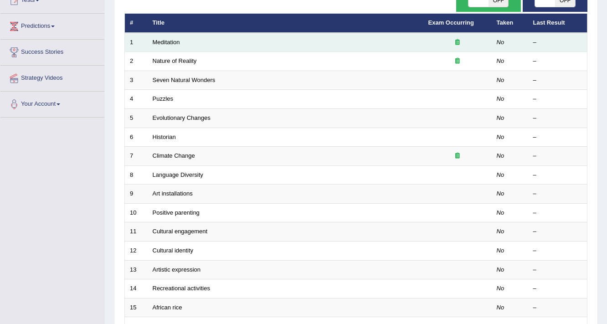
click at [211, 43] on td "Meditation" at bounding box center [286, 42] width 276 height 19
click at [159, 40] on link "Meditation" at bounding box center [166, 42] width 27 height 7
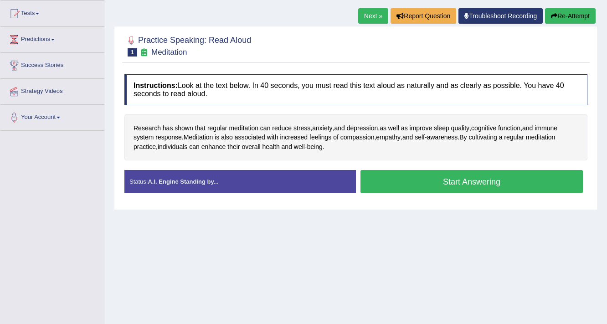
scroll to position [109, 0]
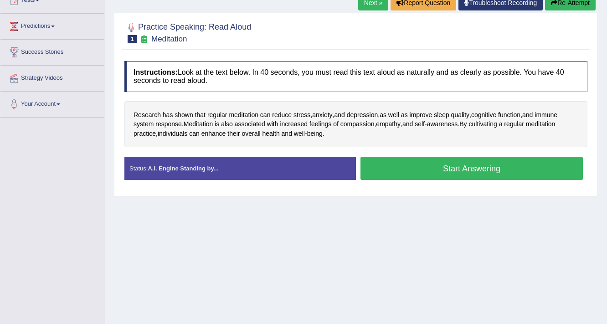
click at [458, 164] on button "Start Answering" at bounding box center [471, 168] width 222 height 23
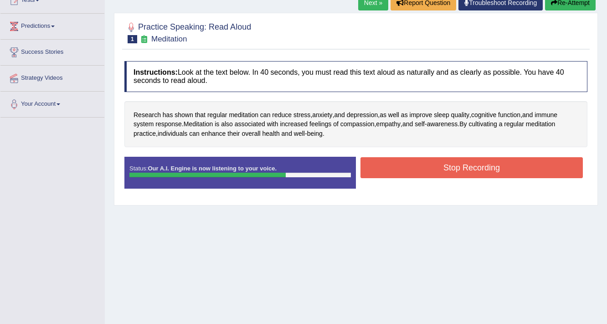
click at [458, 164] on button "Stop Recording" at bounding box center [471, 167] width 222 height 21
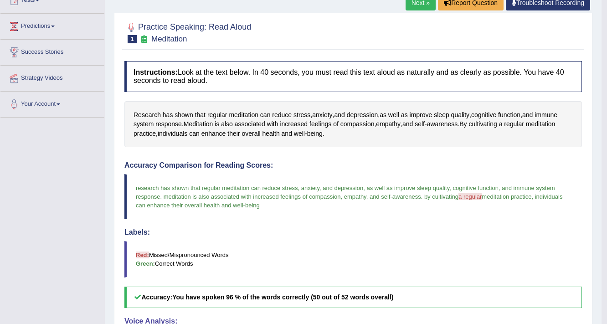
click at [418, 4] on link "Next »" at bounding box center [421, 2] width 30 height 15
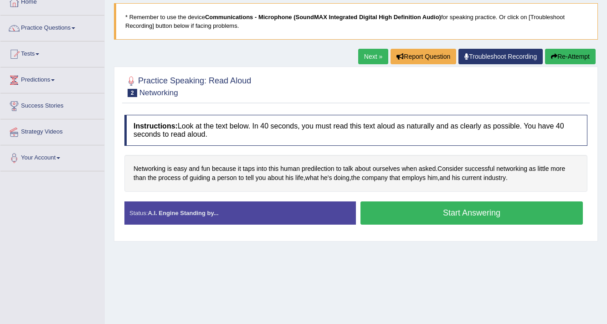
scroll to position [73, 0]
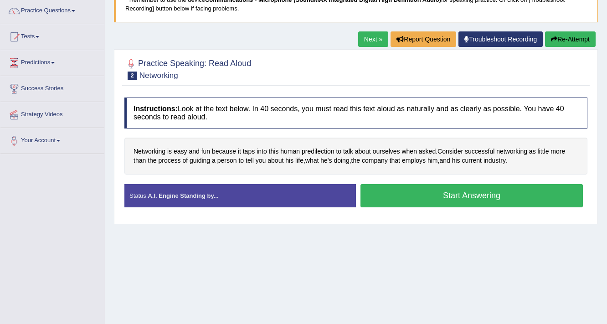
click at [464, 193] on button "Start Answering" at bounding box center [471, 195] width 222 height 23
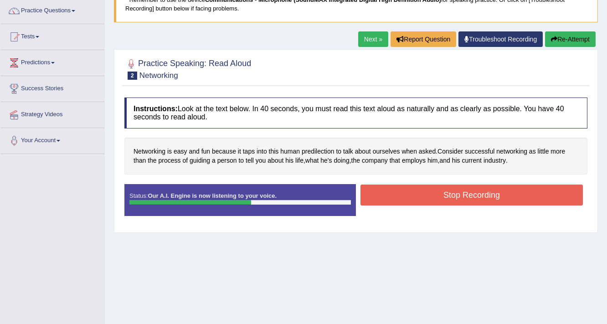
click at [464, 193] on button "Stop Recording" at bounding box center [471, 195] width 222 height 21
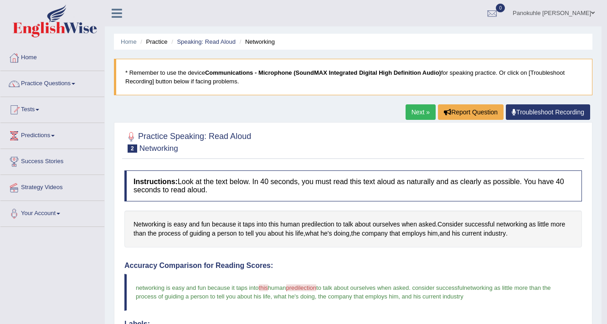
scroll to position [0, 0]
click at [75, 83] on span at bounding box center [74, 84] width 4 height 2
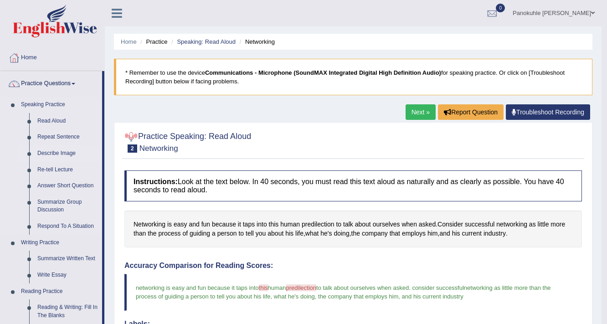
click at [68, 153] on link "Describe Image" at bounding box center [67, 153] width 69 height 16
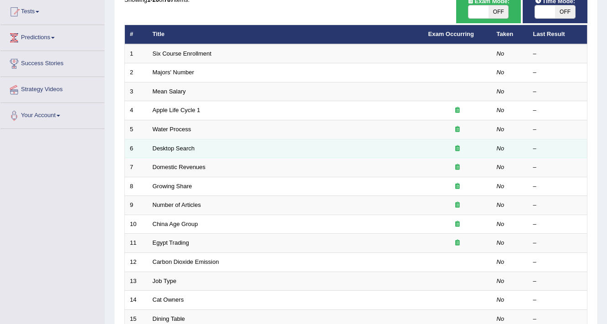
scroll to position [109, 0]
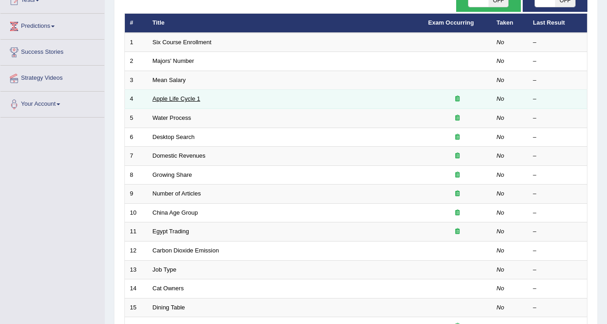
click at [189, 99] on link "Apple Life Cycle 1" at bounding box center [177, 98] width 48 height 7
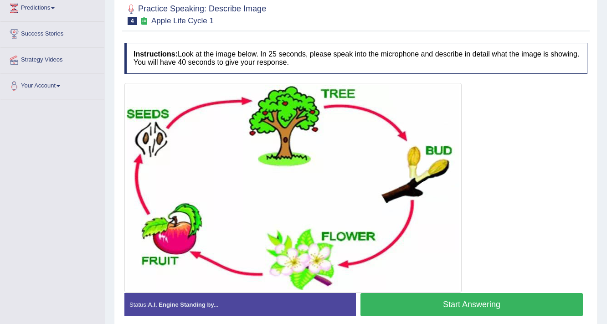
scroll to position [146, 0]
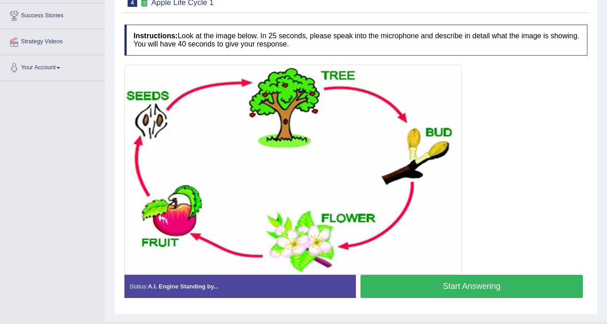
click at [488, 283] on button "Start Answering" at bounding box center [471, 286] width 222 height 23
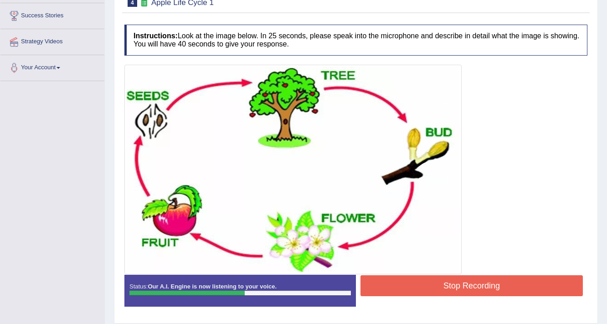
click at [465, 286] on button "Stop Recording" at bounding box center [471, 285] width 222 height 21
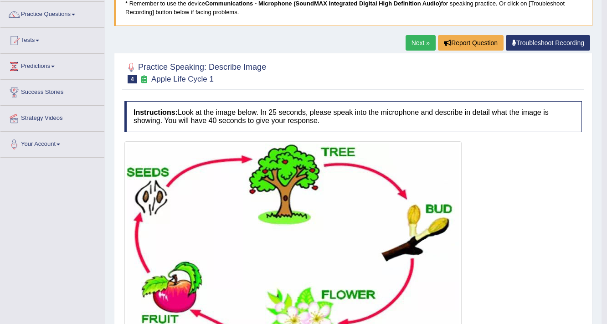
scroll to position [66, 0]
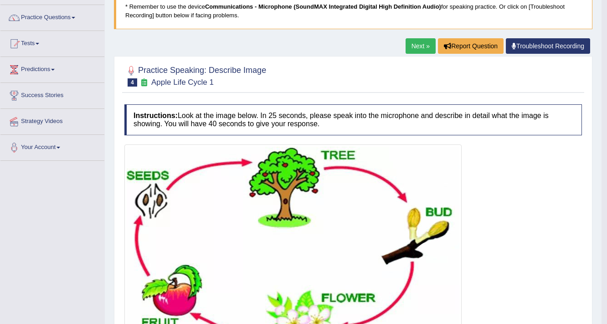
click at [416, 44] on link "Next »" at bounding box center [421, 45] width 30 height 15
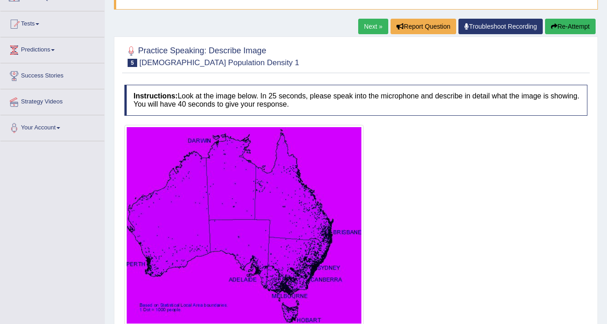
scroll to position [73, 0]
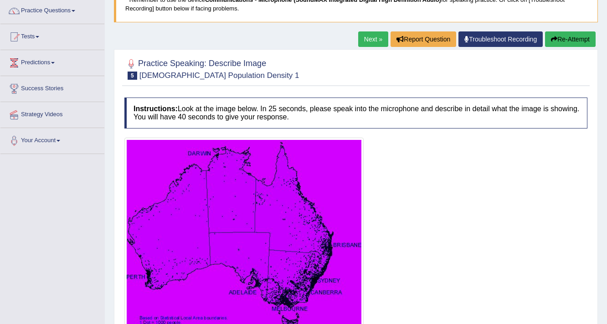
click at [374, 40] on link "Next »" at bounding box center [373, 38] width 30 height 15
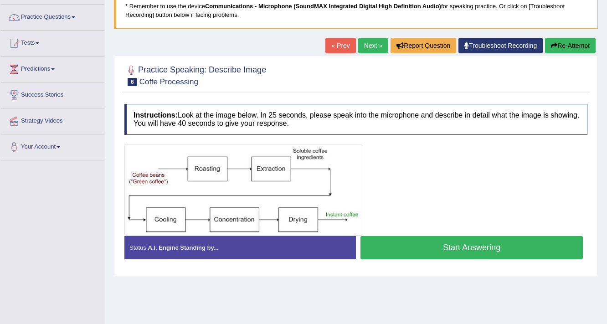
scroll to position [73, 0]
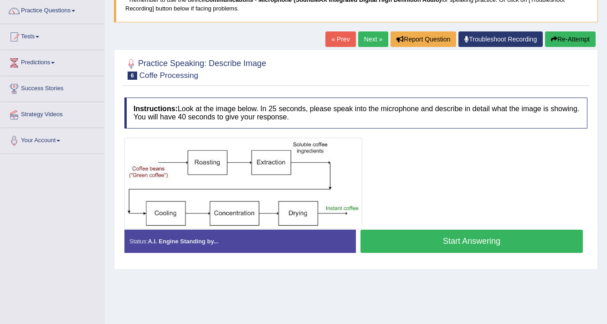
click at [483, 241] on button "Start Answering" at bounding box center [471, 241] width 222 height 23
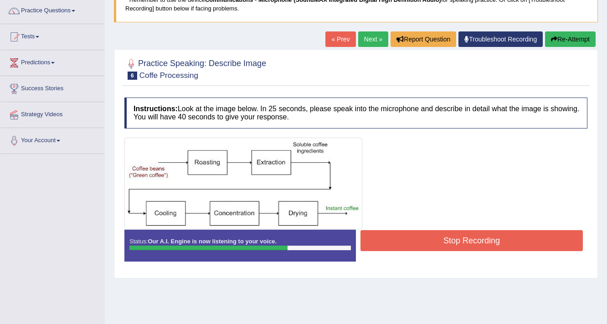
click at [466, 236] on button "Stop Recording" at bounding box center [471, 240] width 222 height 21
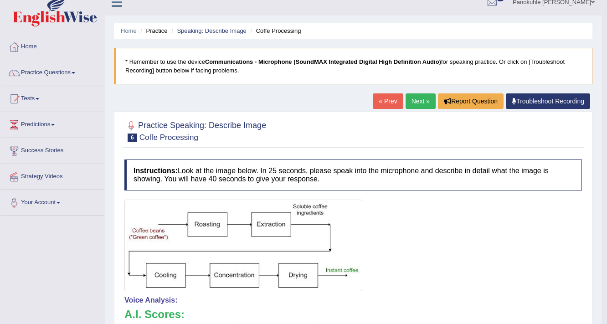
scroll to position [0, 0]
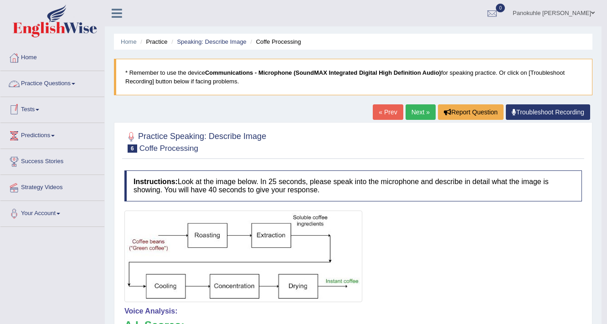
click at [75, 84] on span at bounding box center [74, 84] width 4 height 2
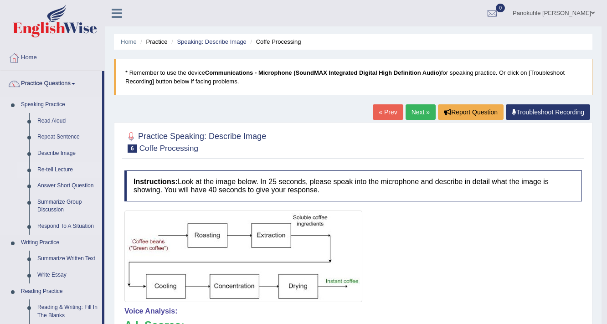
click at [66, 167] on link "Re-tell Lecture" at bounding box center [67, 170] width 69 height 16
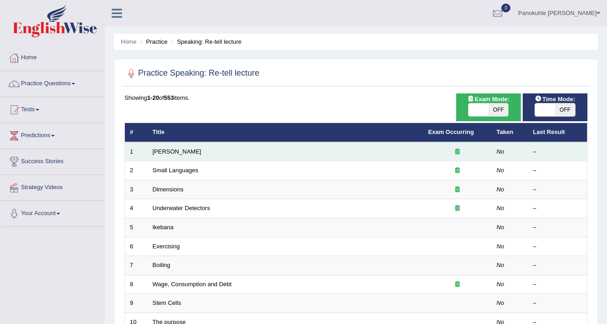
click at [290, 150] on td "[PERSON_NAME]" at bounding box center [286, 151] width 276 height 19
click at [164, 152] on link "[PERSON_NAME]" at bounding box center [177, 151] width 49 height 7
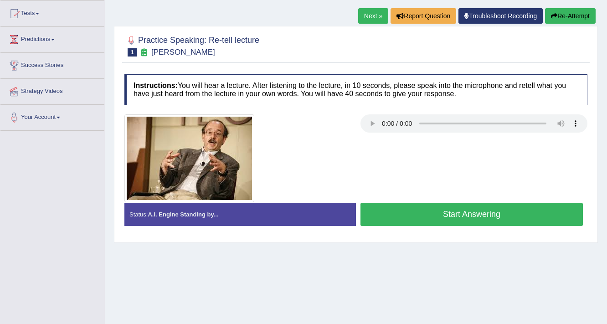
scroll to position [109, 0]
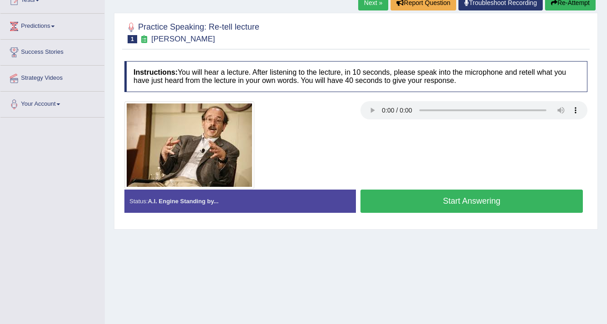
click at [576, 0] on button "Re-Attempt" at bounding box center [570, 2] width 51 height 15
click at [364, 5] on link "Next »" at bounding box center [373, 2] width 30 height 15
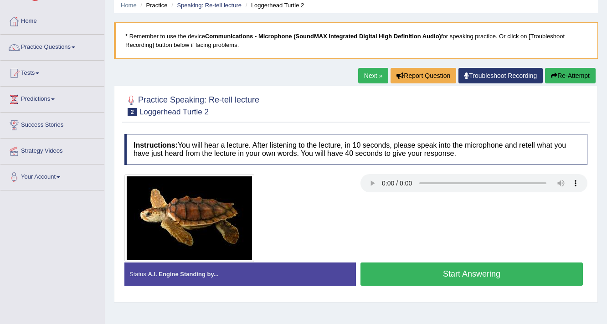
scroll to position [73, 0]
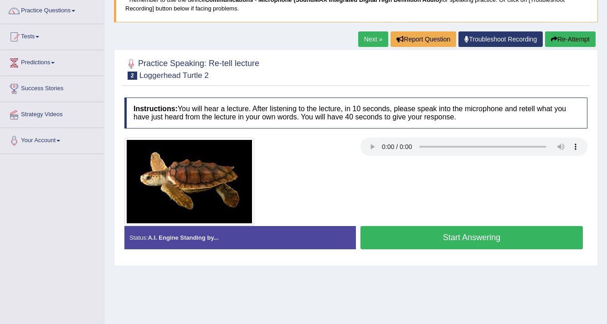
click at [449, 233] on button "Start Answering" at bounding box center [471, 237] width 222 height 23
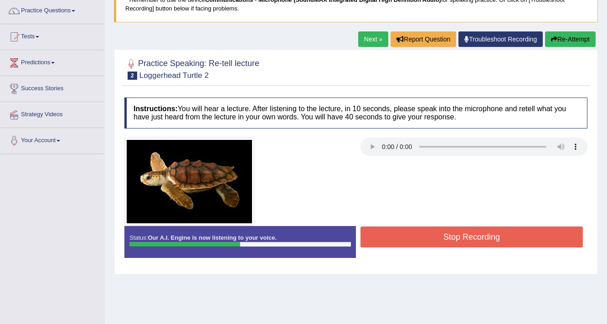
click at [457, 233] on button "Stop Recording" at bounding box center [471, 236] width 222 height 21
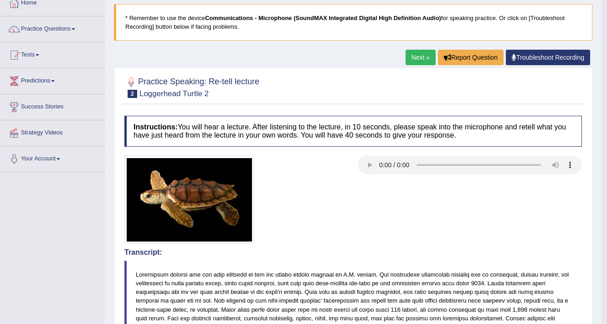
scroll to position [0, 0]
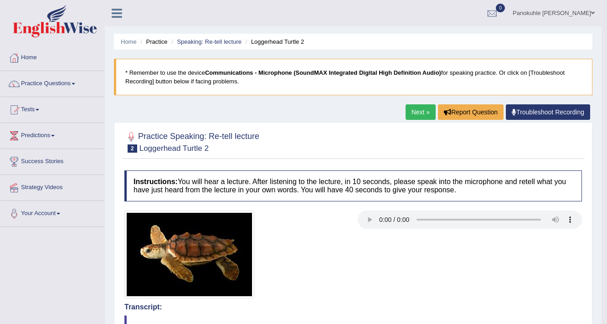
click at [75, 83] on span at bounding box center [74, 84] width 4 height 2
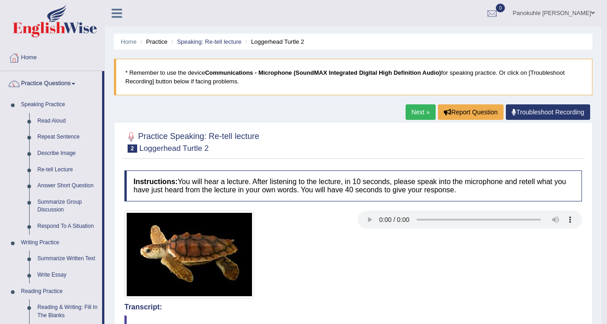
click at [415, 110] on link "Next »" at bounding box center [421, 111] width 30 height 15
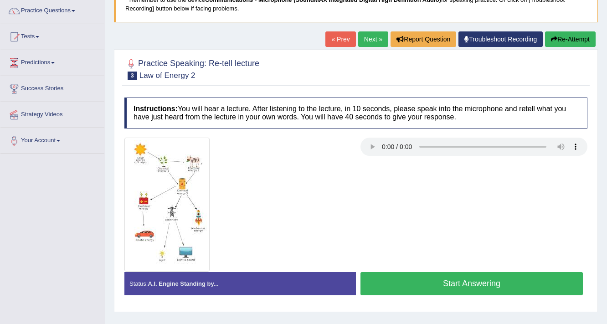
scroll to position [109, 0]
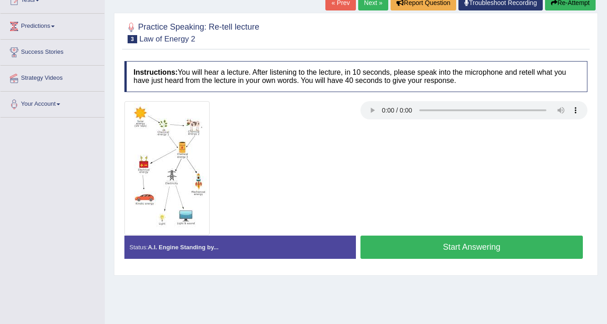
click at [366, 3] on link "Next »" at bounding box center [373, 2] width 30 height 15
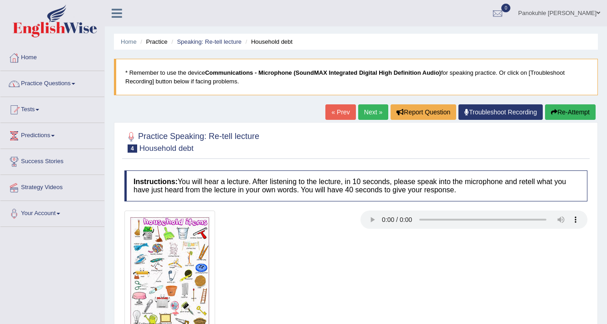
click at [76, 85] on link "Practice Questions" at bounding box center [52, 82] width 104 height 23
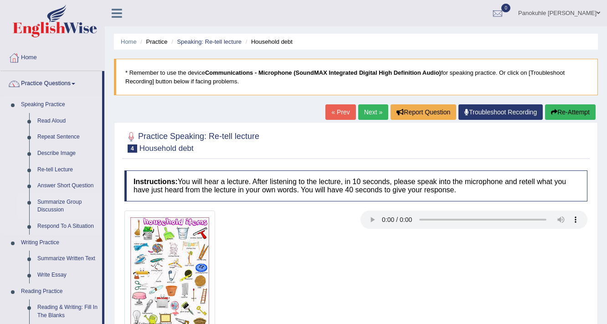
click at [60, 203] on link "Summarize Group Discussion" at bounding box center [67, 206] width 69 height 24
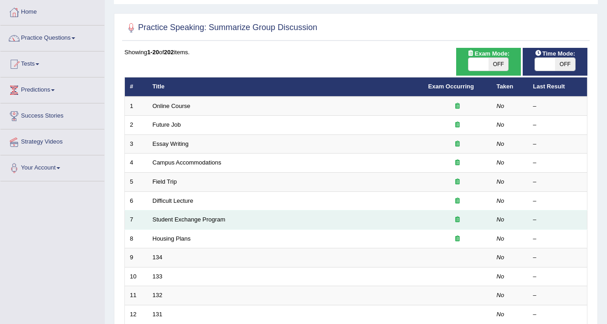
scroll to position [36, 0]
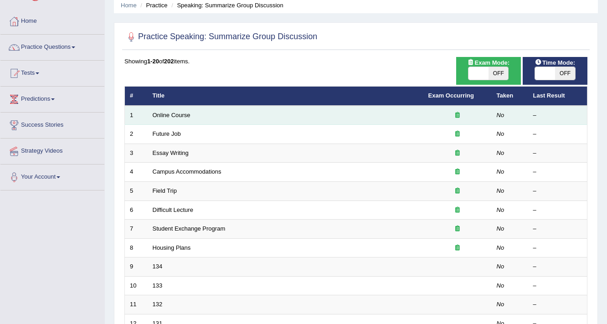
click at [191, 113] on td "Online Course" at bounding box center [286, 115] width 276 height 19
click at [160, 114] on link "Online Course" at bounding box center [172, 115] width 38 height 7
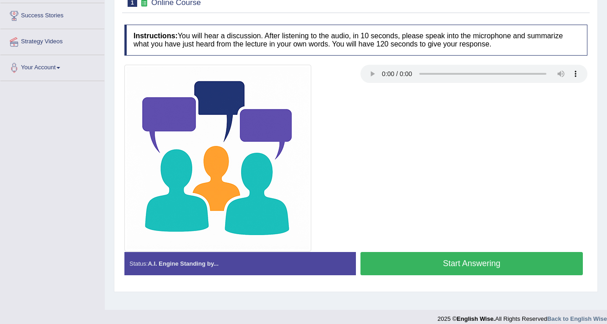
scroll to position [109, 0]
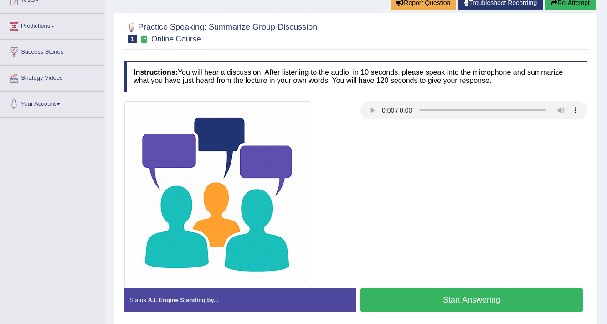
click at [469, 299] on button "Start Answering" at bounding box center [471, 299] width 222 height 23
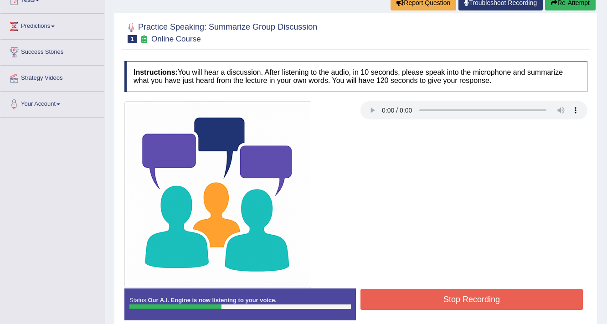
click at [470, 298] on button "Stop Recording" at bounding box center [471, 299] width 222 height 21
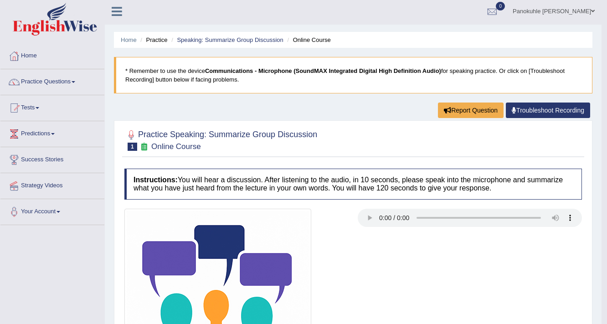
scroll to position [0, 0]
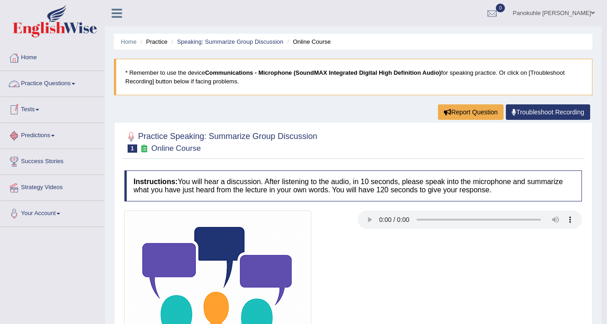
click at [76, 85] on link "Practice Questions" at bounding box center [52, 82] width 104 height 23
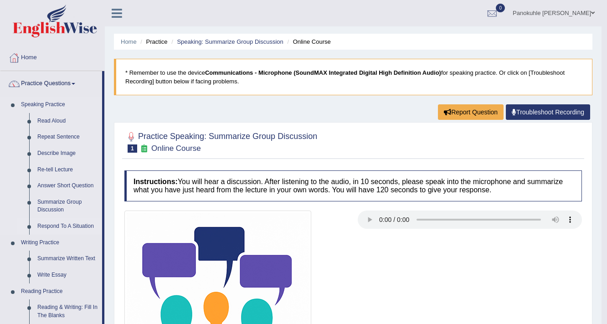
click at [81, 224] on link "Respond To A Situation" at bounding box center [67, 226] width 69 height 16
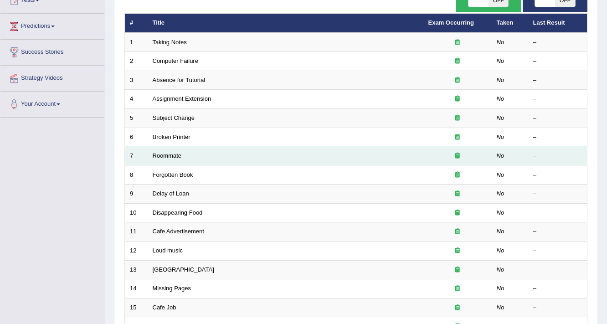
scroll to position [73, 0]
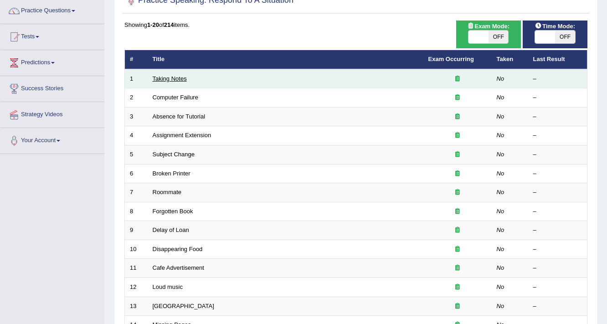
click at [171, 79] on link "Taking Notes" at bounding box center [170, 78] width 34 height 7
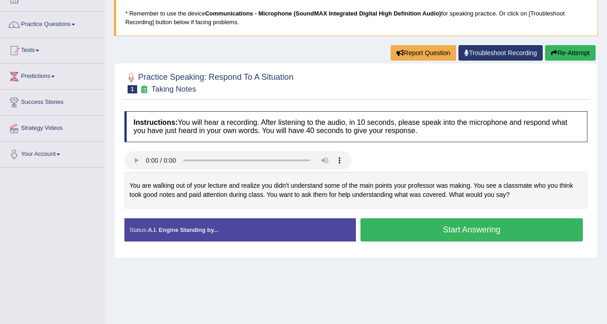
scroll to position [73, 0]
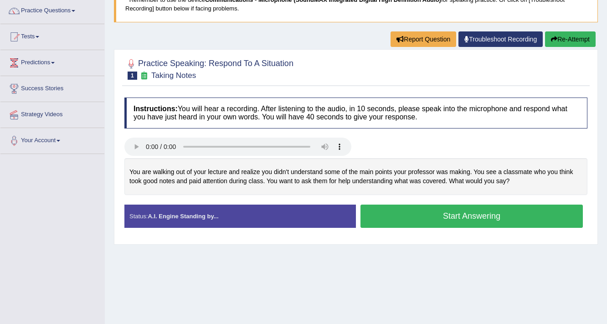
click at [462, 213] on button "Start Answering" at bounding box center [471, 216] width 222 height 23
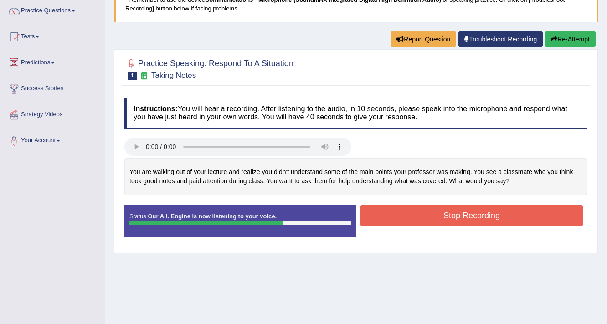
click at [448, 212] on button "Stop Recording" at bounding box center [471, 215] width 222 height 21
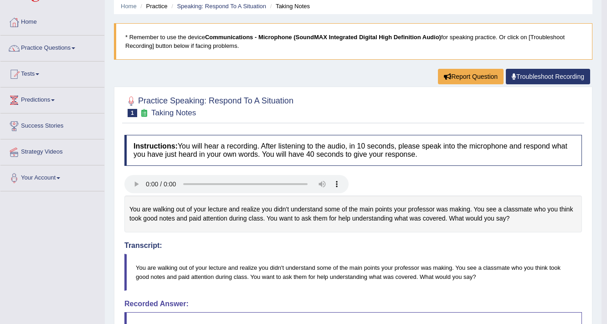
scroll to position [0, 0]
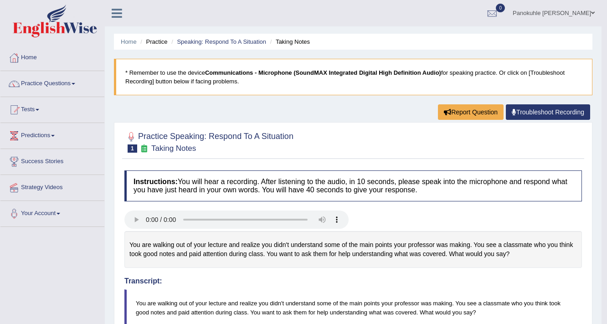
click at [76, 86] on link "Practice Questions" at bounding box center [52, 82] width 104 height 23
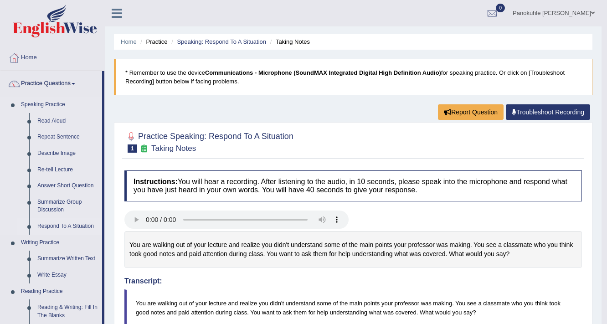
click at [71, 226] on link "Respond To A Situation" at bounding box center [67, 226] width 69 height 16
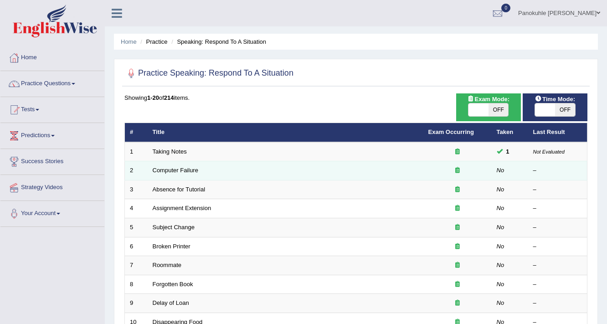
click at [198, 170] on td "Computer Failure" at bounding box center [286, 170] width 276 height 19
click at [179, 167] on link "Computer Failure" at bounding box center [176, 170] width 46 height 7
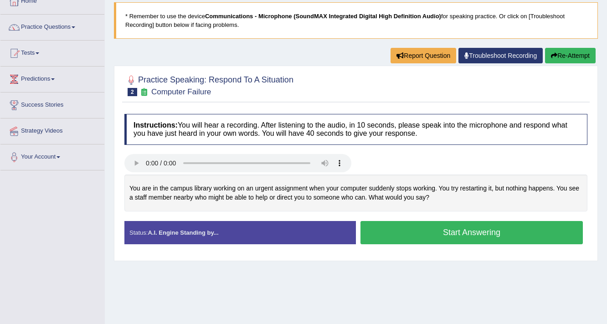
scroll to position [73, 0]
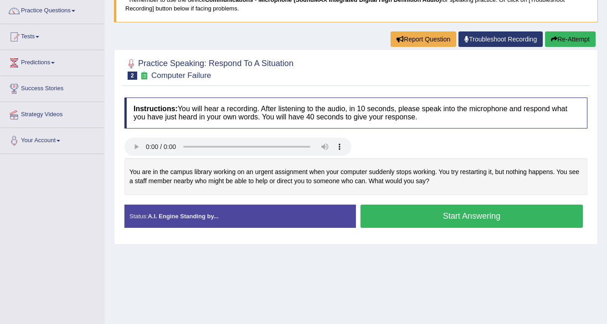
click at [459, 211] on button "Start Answering" at bounding box center [471, 216] width 222 height 23
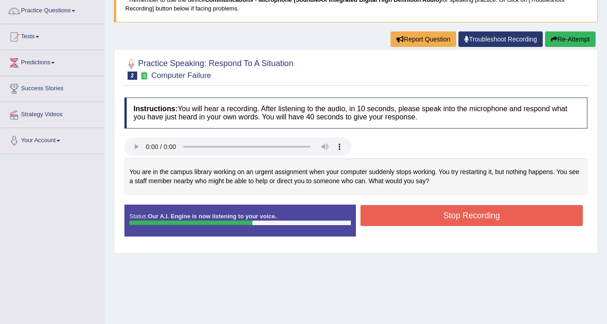
click at [461, 211] on button "Stop Recording" at bounding box center [471, 215] width 222 height 21
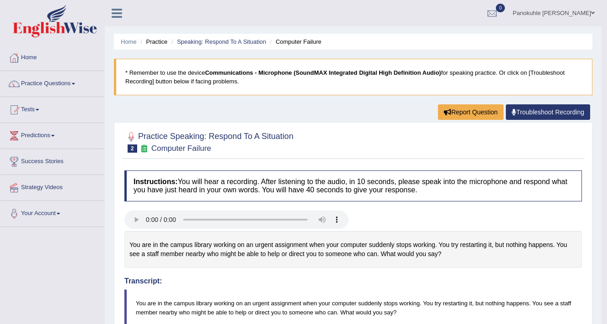
scroll to position [0, 0]
click at [76, 85] on link "Practice Questions" at bounding box center [52, 82] width 104 height 23
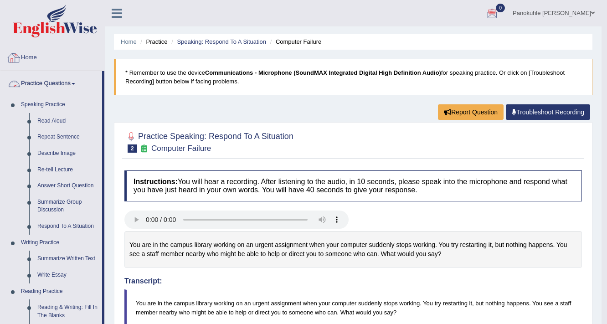
click at [15, 57] on div at bounding box center [14, 58] width 14 height 14
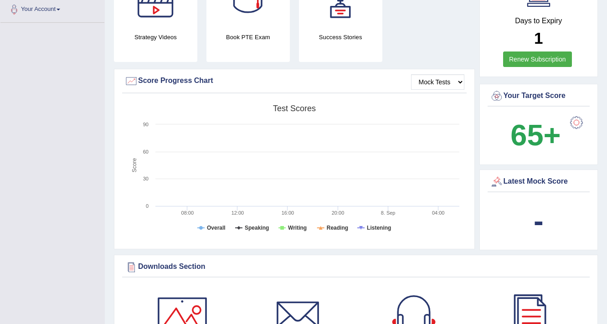
scroll to position [182, 0]
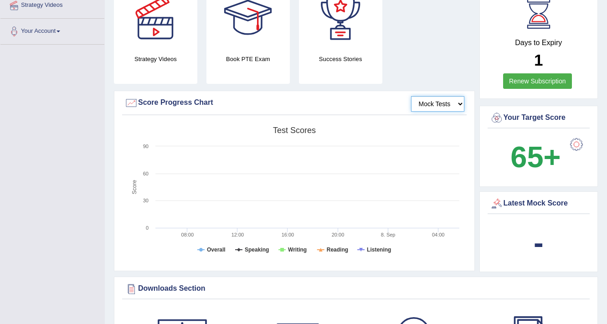
click at [461, 105] on select "Mock Tests" at bounding box center [437, 103] width 53 height 15
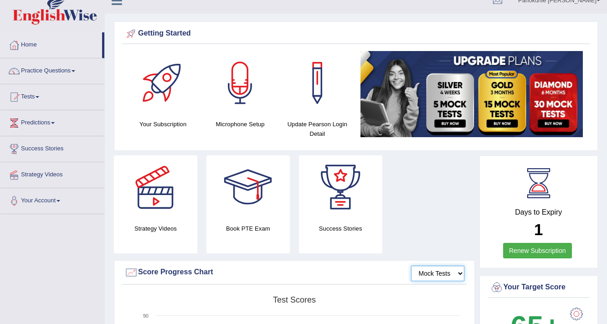
scroll to position [0, 0]
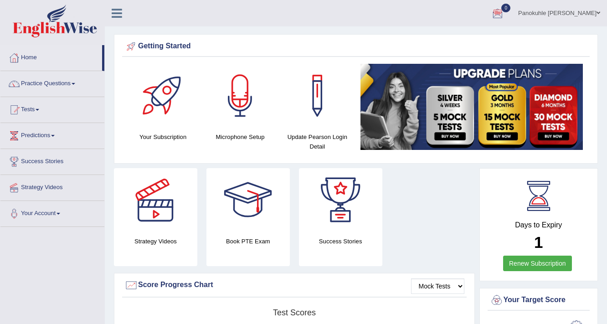
click at [598, 13] on span at bounding box center [598, 13] width 4 height 6
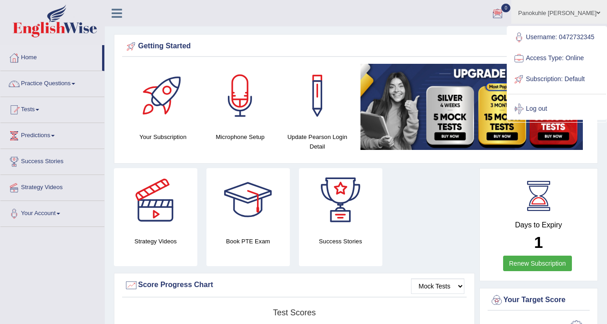
click at [394, 8] on ul "Panokuhle Bridget Gadzika Toggle navigation Username: 0472732345 Access Type: O…" at bounding box center [431, 13] width 351 height 26
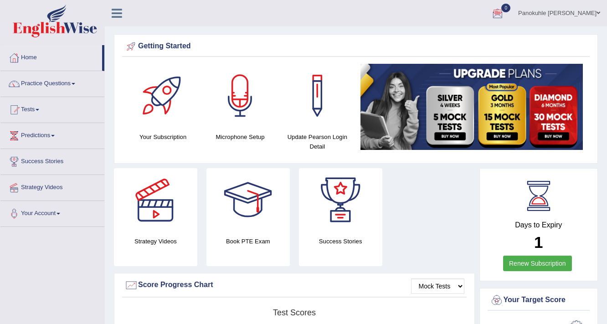
click at [597, 16] on link "Panokuhle Bridget Gadzika" at bounding box center [559, 12] width 96 height 24
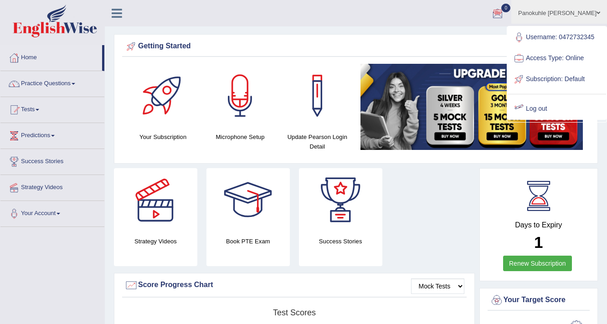
click at [534, 108] on link "Log out" at bounding box center [557, 108] width 98 height 21
